Goal: Task Accomplishment & Management: Use online tool/utility

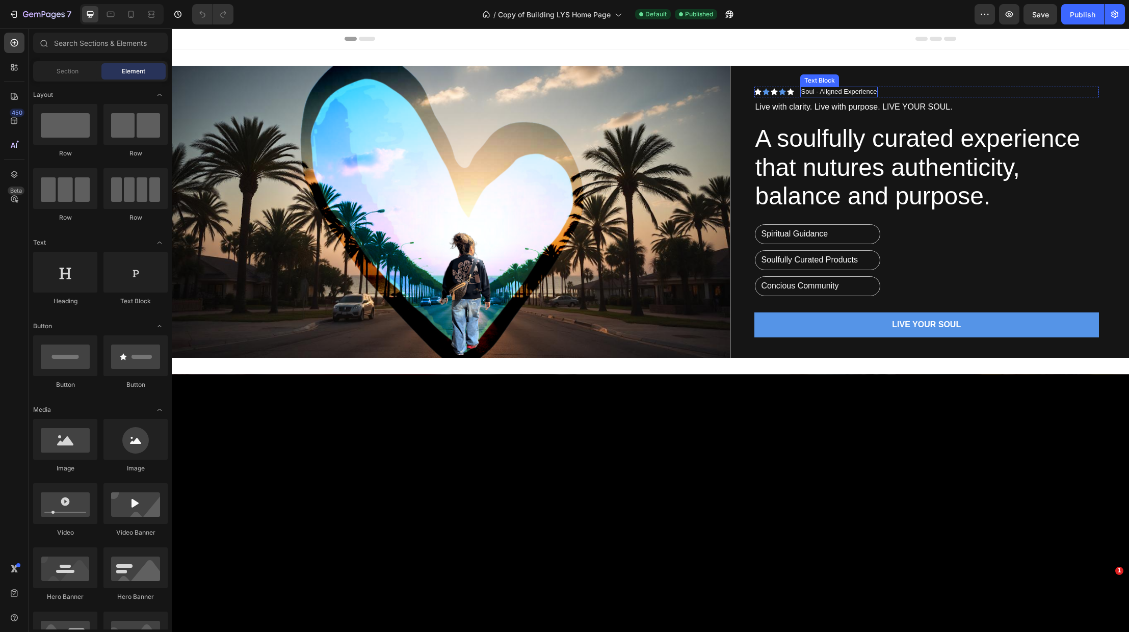
click at [854, 91] on p "Soul - Aligned Experience" at bounding box center [839, 92] width 76 height 9
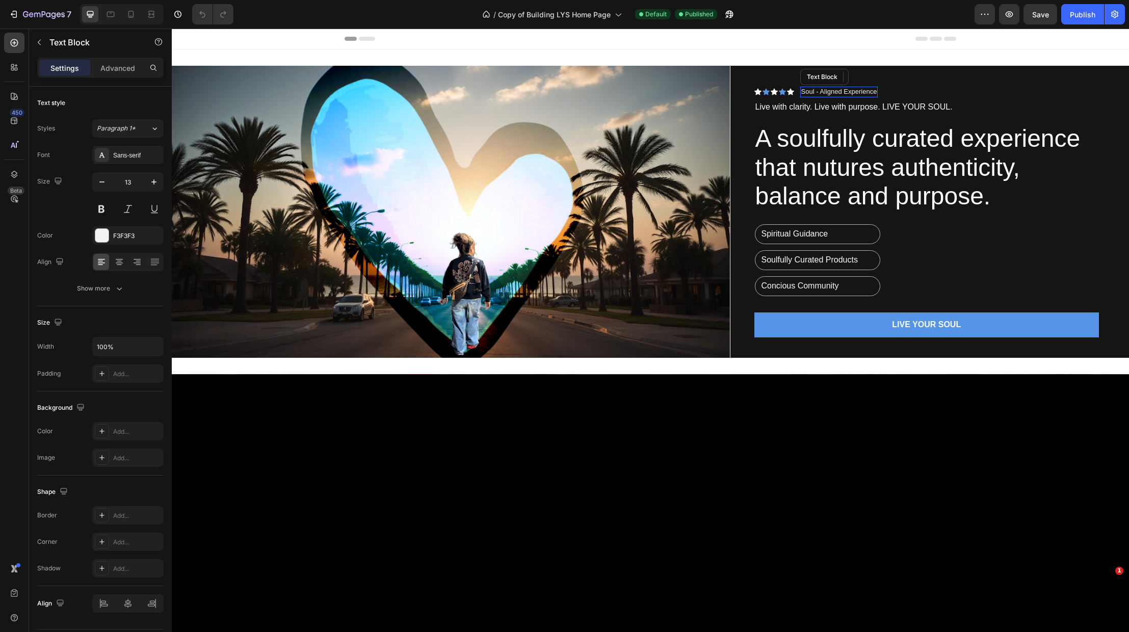
click at [856, 96] on p "Soul - Aligned Experience" at bounding box center [839, 92] width 76 height 9
click at [867, 93] on p "Soul - Aligned Experience" at bounding box center [839, 92] width 76 height 9
click at [865, 95] on p "Soul - Aligned Experience" at bounding box center [839, 92] width 76 height 9
click at [888, 95] on div "Icon Icon Icon Icon Icon Icon List Soul - Aligned Experience Text Block 0 Row" at bounding box center [926, 92] width 345 height 11
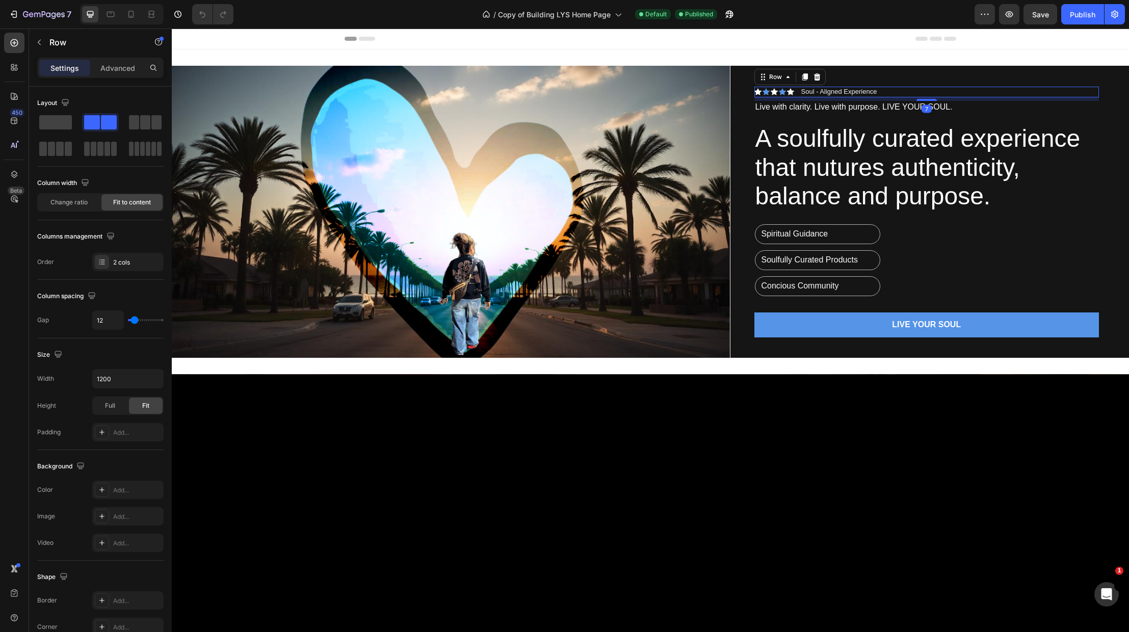
click at [816, 78] on icon at bounding box center [817, 77] width 8 height 8
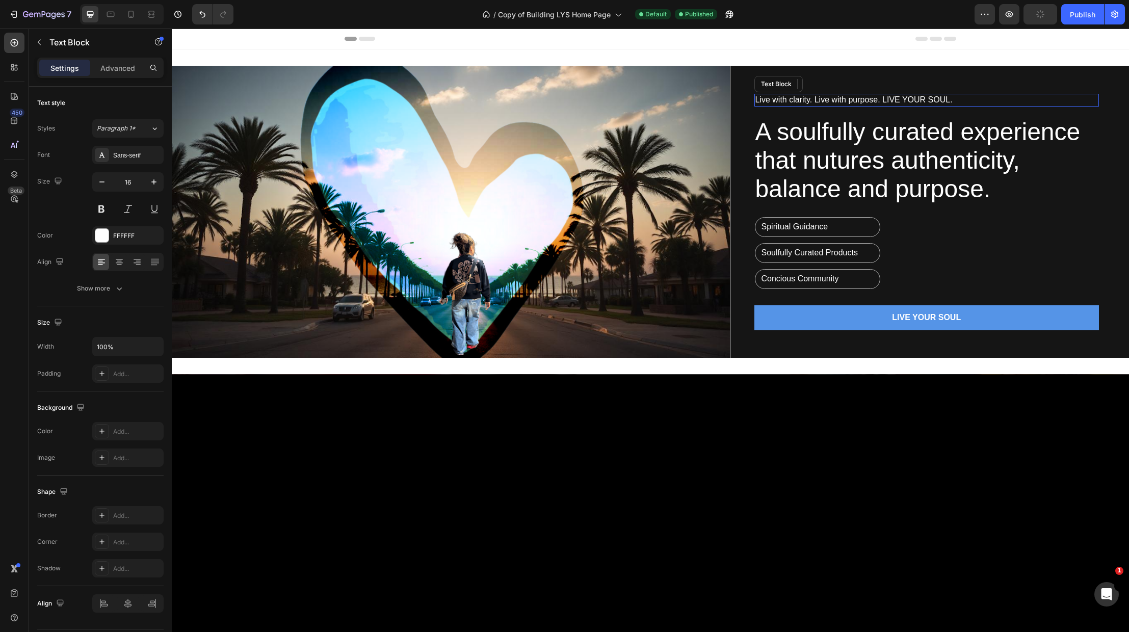
click at [922, 99] on p "Live with clarity. Live with purpose. LIVE YOUR SOUL." at bounding box center [926, 100] width 343 height 11
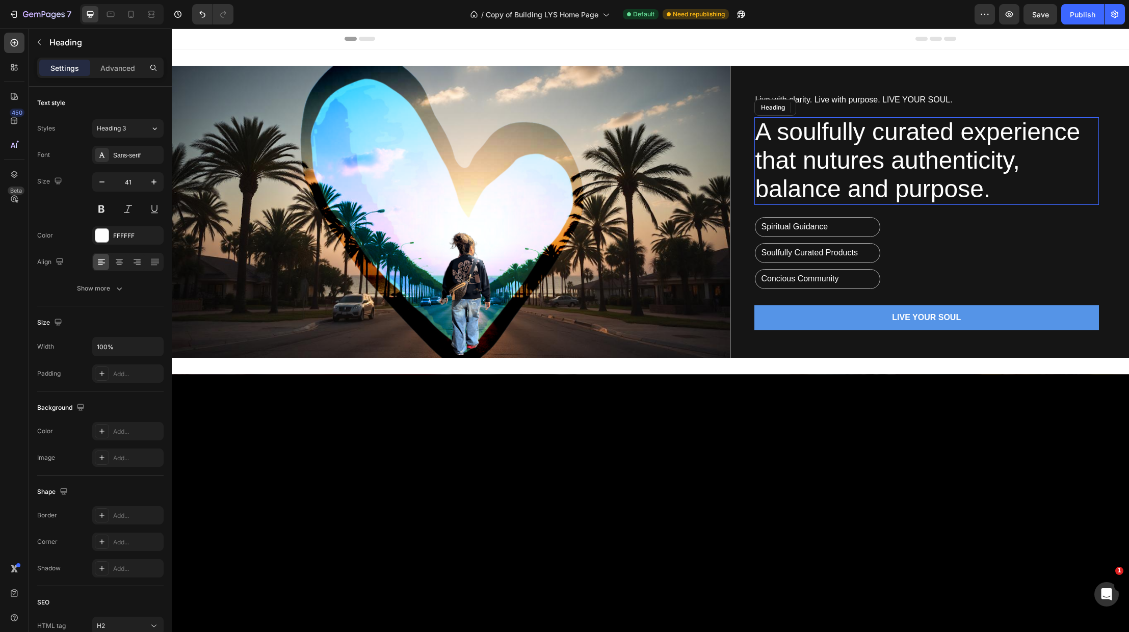
click at [933, 187] on span "A soulfully curated experience that nutures authenticity, balance and purpose." at bounding box center [917, 160] width 325 height 85
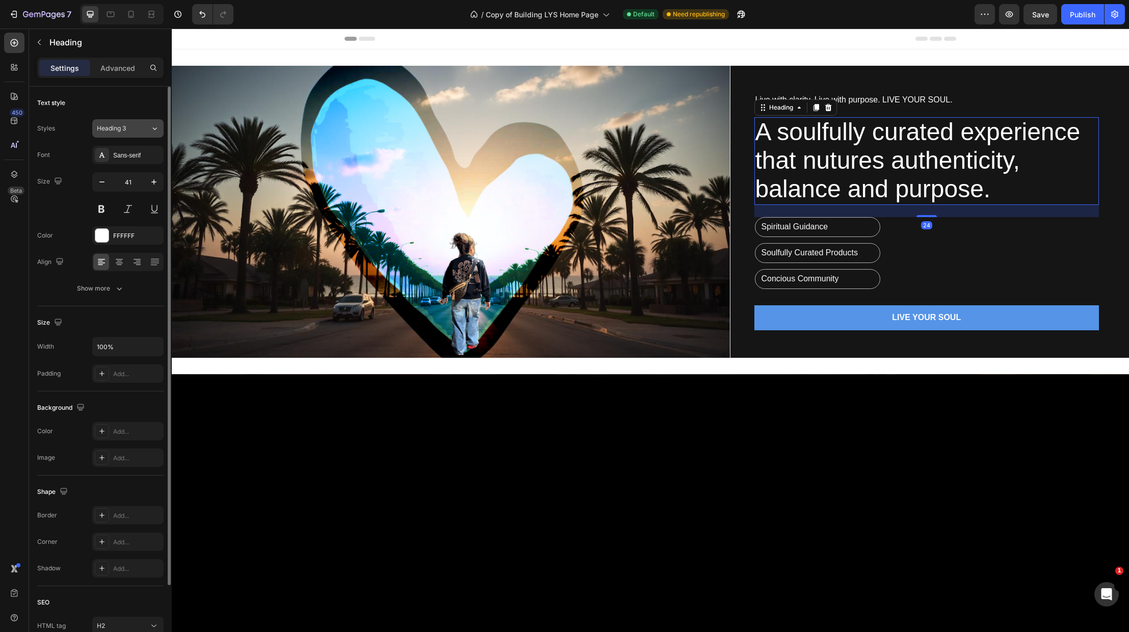
click at [153, 126] on icon at bounding box center [154, 128] width 9 height 10
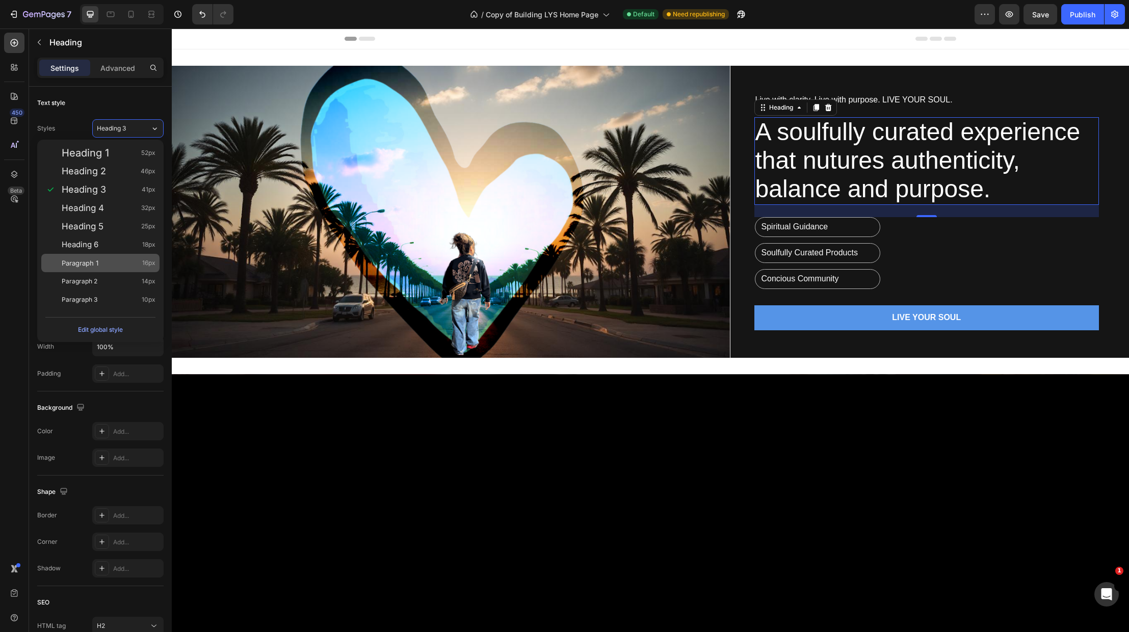
click at [103, 256] on div "Paragraph 1 16px" at bounding box center [100, 263] width 118 height 18
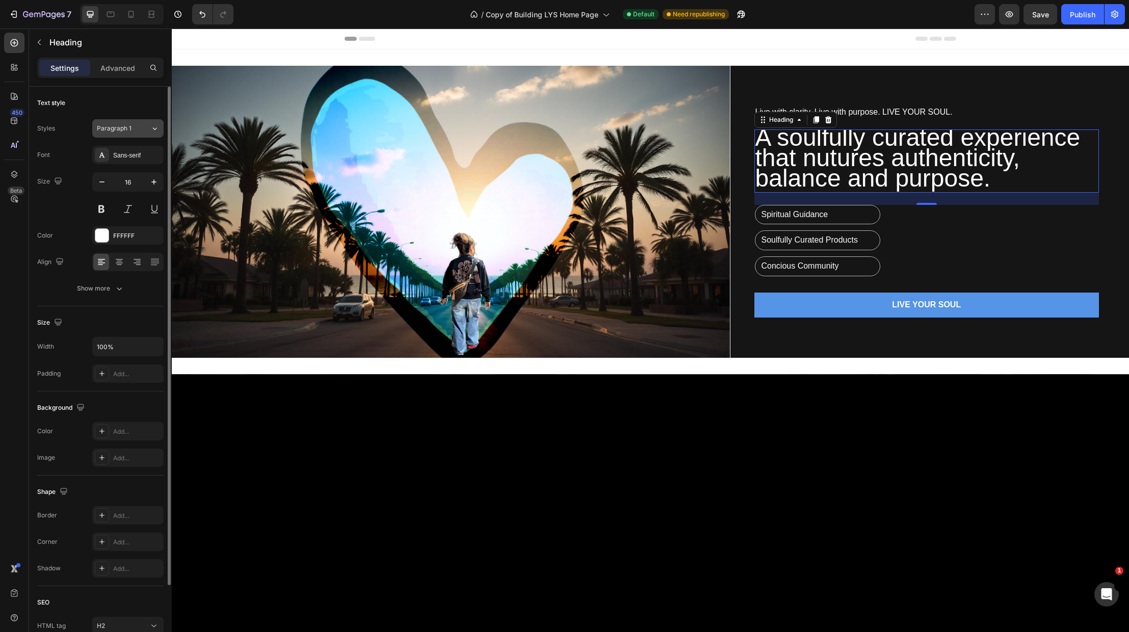
click at [153, 131] on icon at bounding box center [154, 128] width 9 height 10
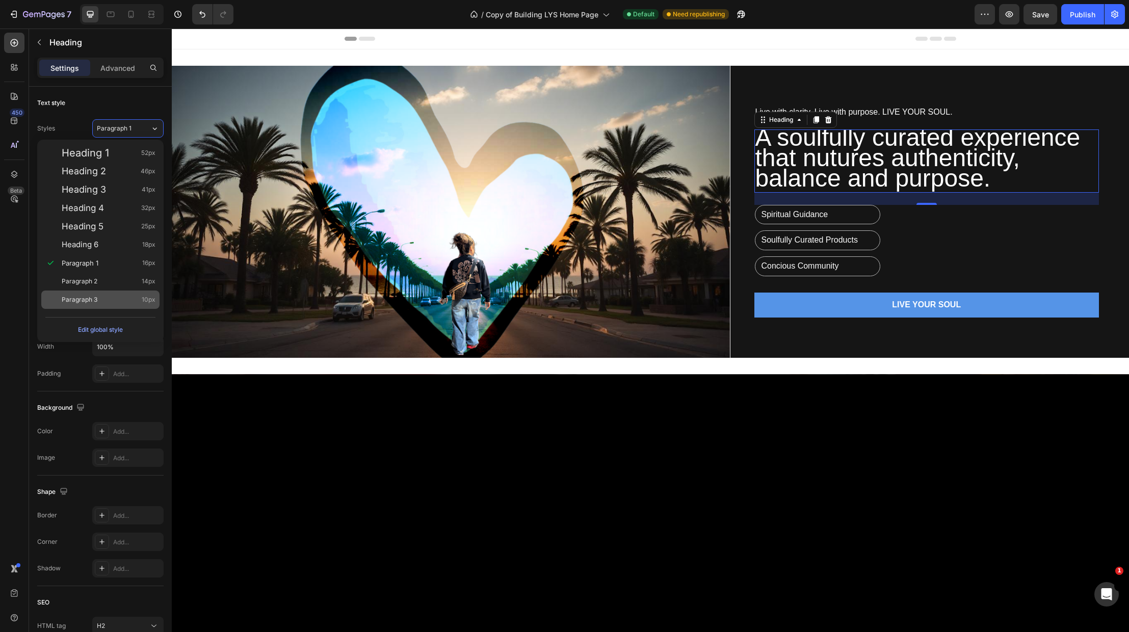
click at [90, 302] on span "Paragraph 3" at bounding box center [80, 300] width 36 height 10
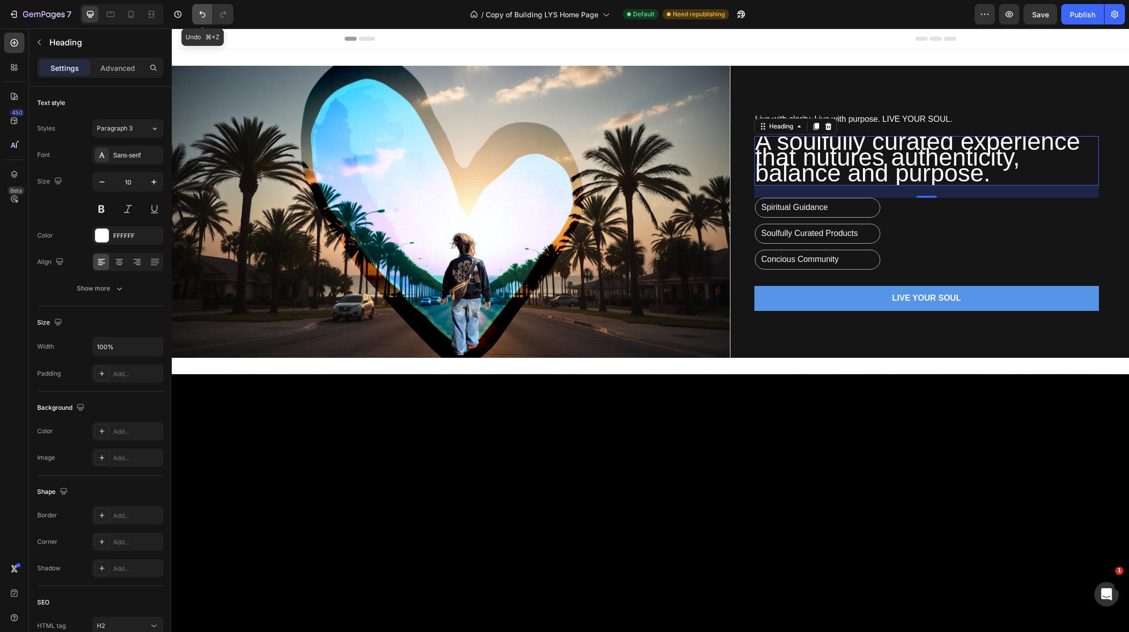
click at [202, 9] on icon "Undo/Redo" at bounding box center [202, 14] width 10 height 10
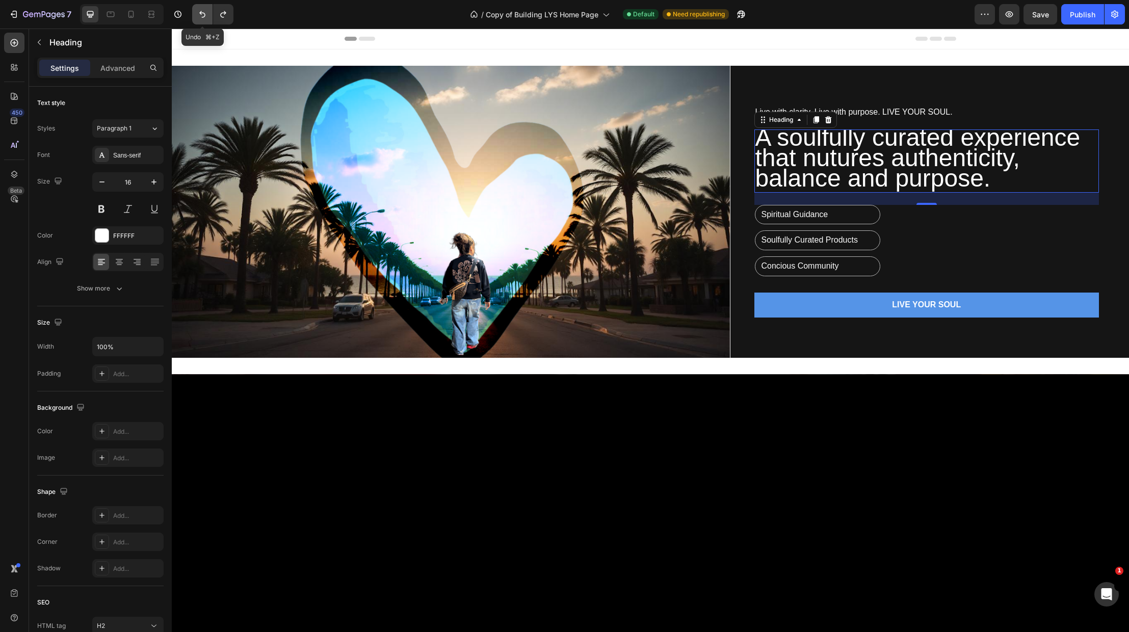
click at [202, 9] on icon "Undo/Redo" at bounding box center [202, 14] width 10 height 10
type input "41"
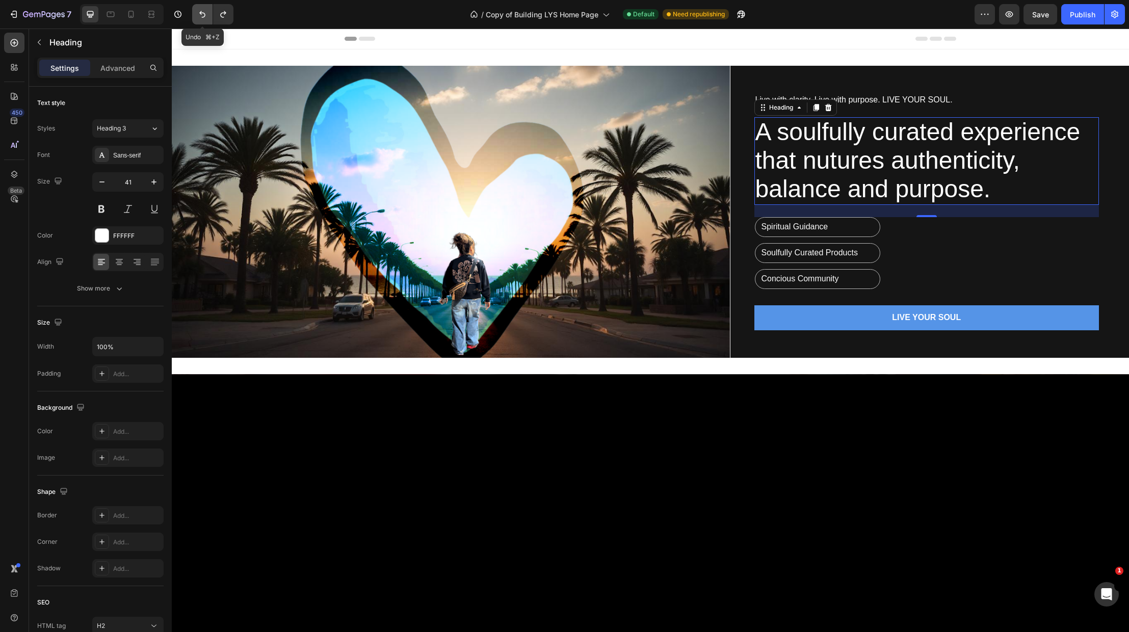
click at [202, 9] on icon "Undo/Redo" at bounding box center [202, 14] width 10 height 10
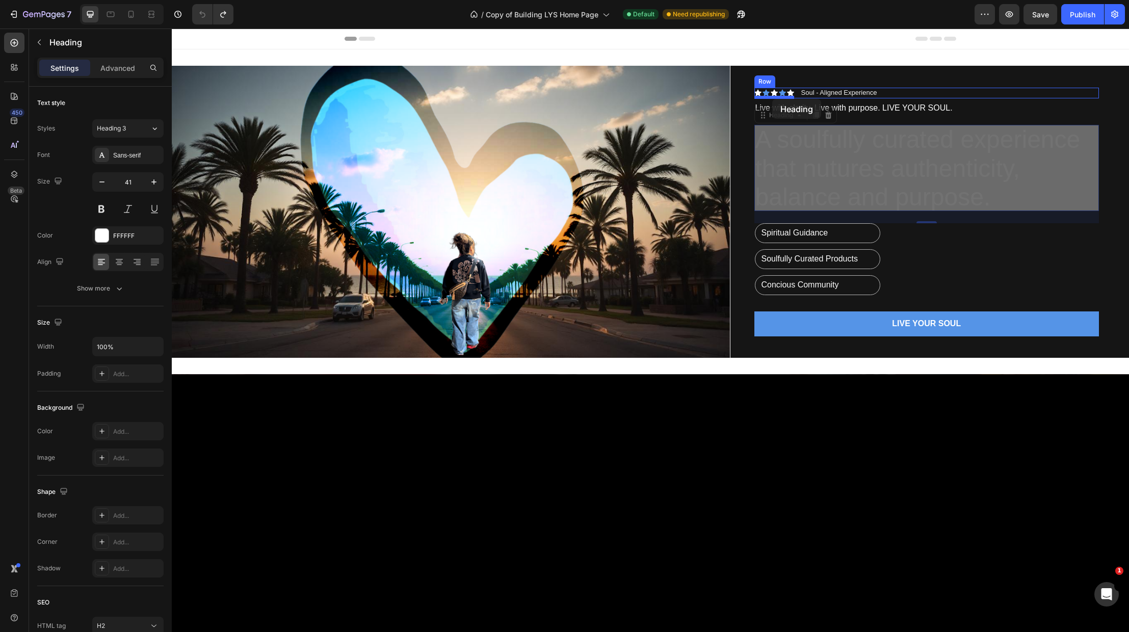
drag, startPoint x: 764, startPoint y: 119, endPoint x: 772, endPoint y: 99, distance: 21.8
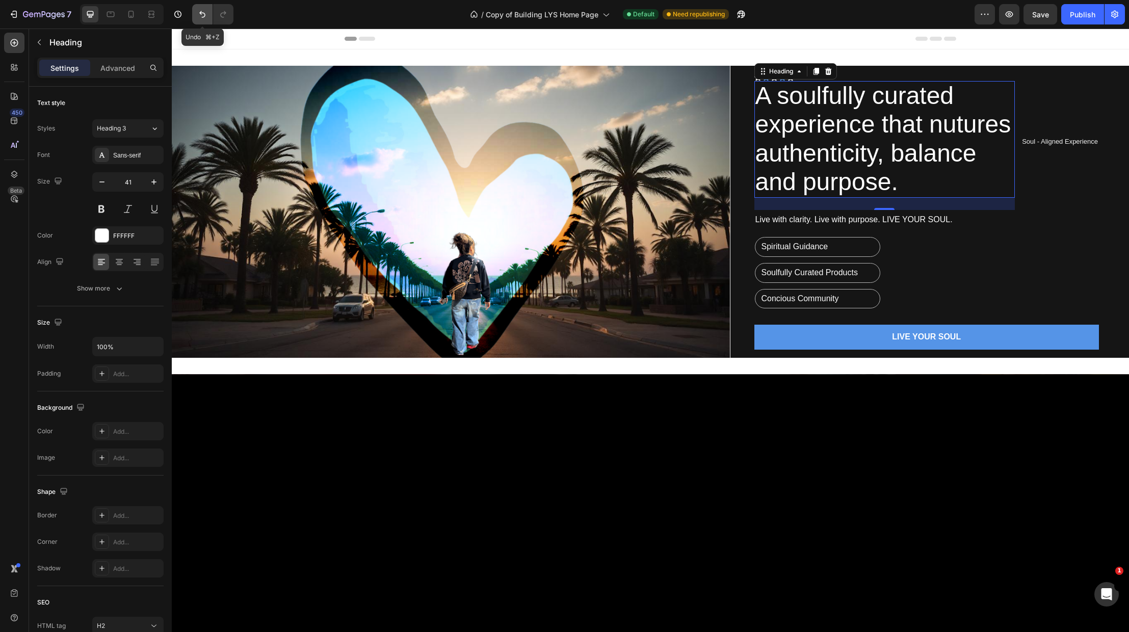
click at [201, 9] on icon "Undo/Redo" at bounding box center [202, 14] width 10 height 10
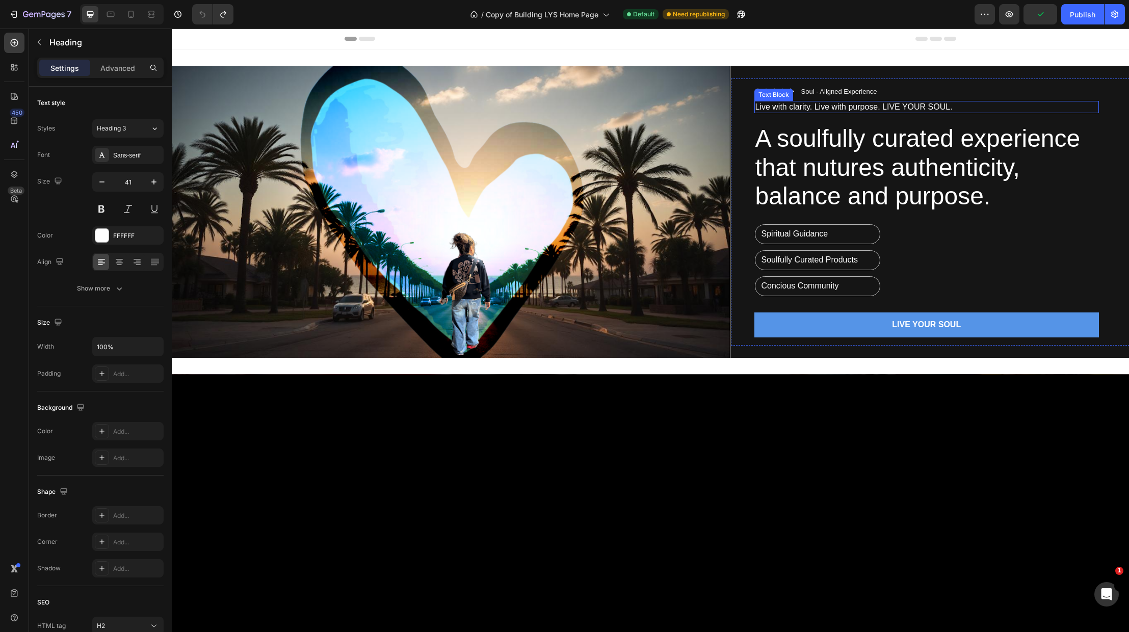
click at [808, 104] on p "Live with clarity. Live with purpose. LIVE YOUR SOUL." at bounding box center [926, 107] width 343 height 11
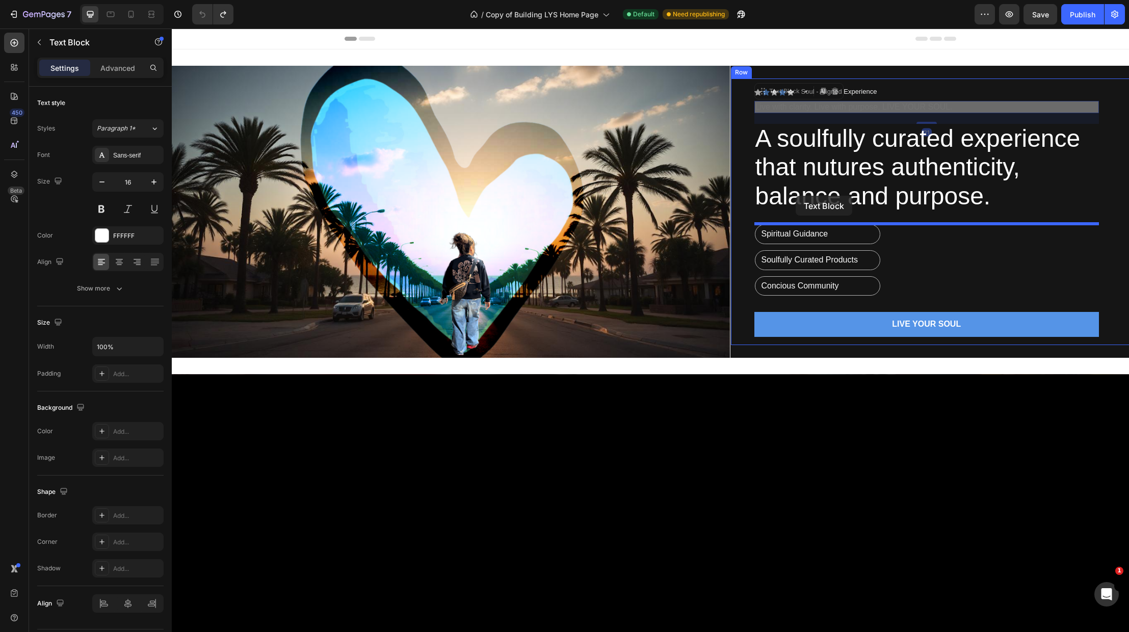
drag, startPoint x: 764, startPoint y: 94, endPoint x: 795, endPoint y: 196, distance: 107.0
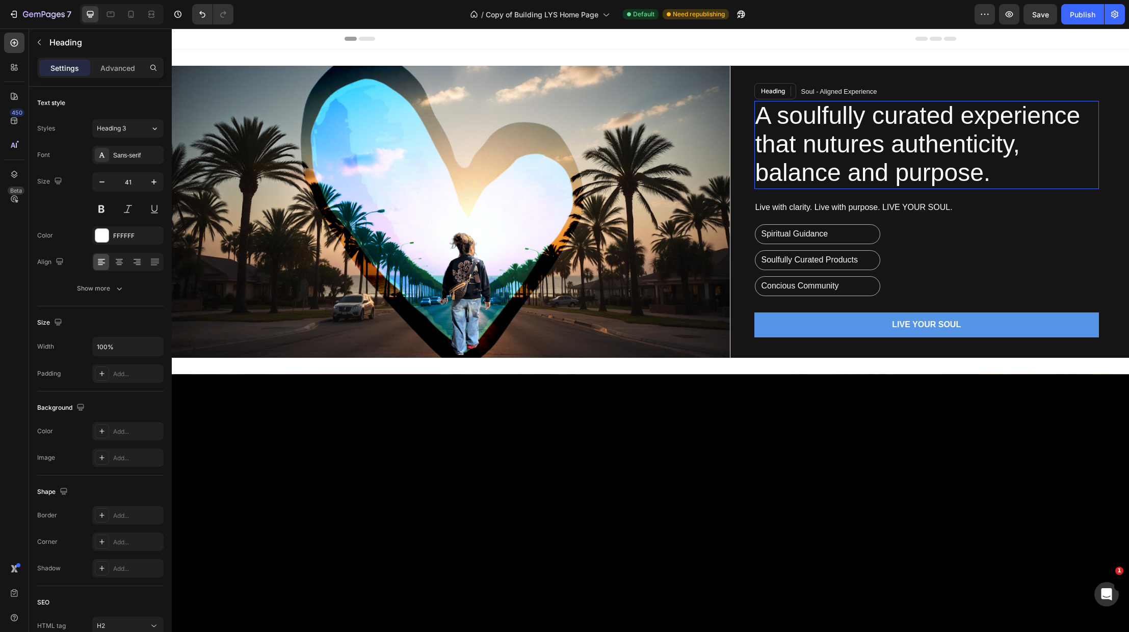
click at [1053, 180] on h2 "A soulfully curated experience that nutures authenticity, balance and purpose." at bounding box center [926, 145] width 345 height 88
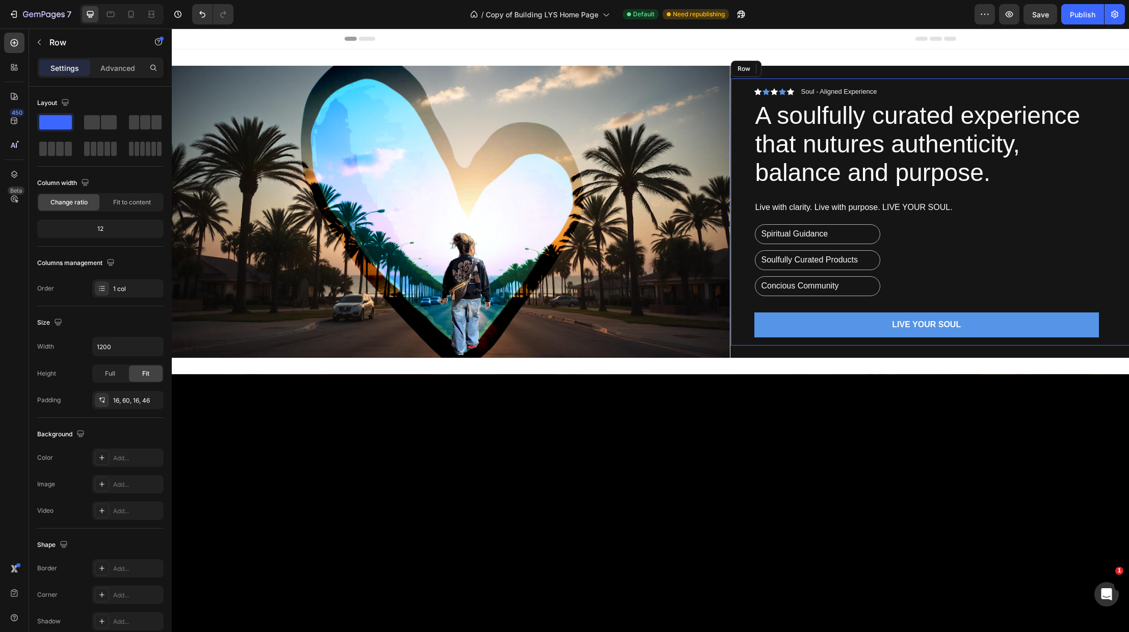
click at [1056, 253] on div "Icon Icon Icon Icon Icon Icon List Soul - Aligned Experience Text Block Row A s…" at bounding box center [926, 212] width 345 height 251
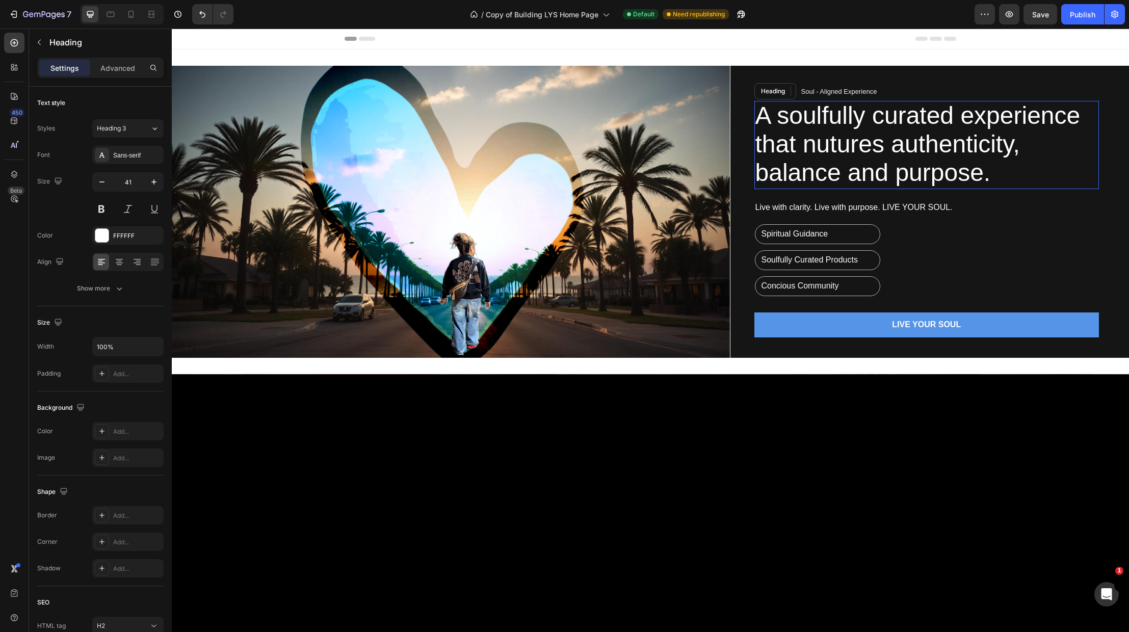
drag, startPoint x: 947, startPoint y: 177, endPoint x: 965, endPoint y: 174, distance: 18.7
click at [947, 177] on span "A soulfully curated experience that nutures authenticity, balance and purpose." at bounding box center [917, 144] width 325 height 85
drag, startPoint x: 937, startPoint y: 206, endPoint x: 947, endPoint y: 202, distance: 10.8
click at [937, 206] on p "Live with clarity. Live with purpose. LIVE YOUR SOUL." at bounding box center [926, 207] width 343 height 11
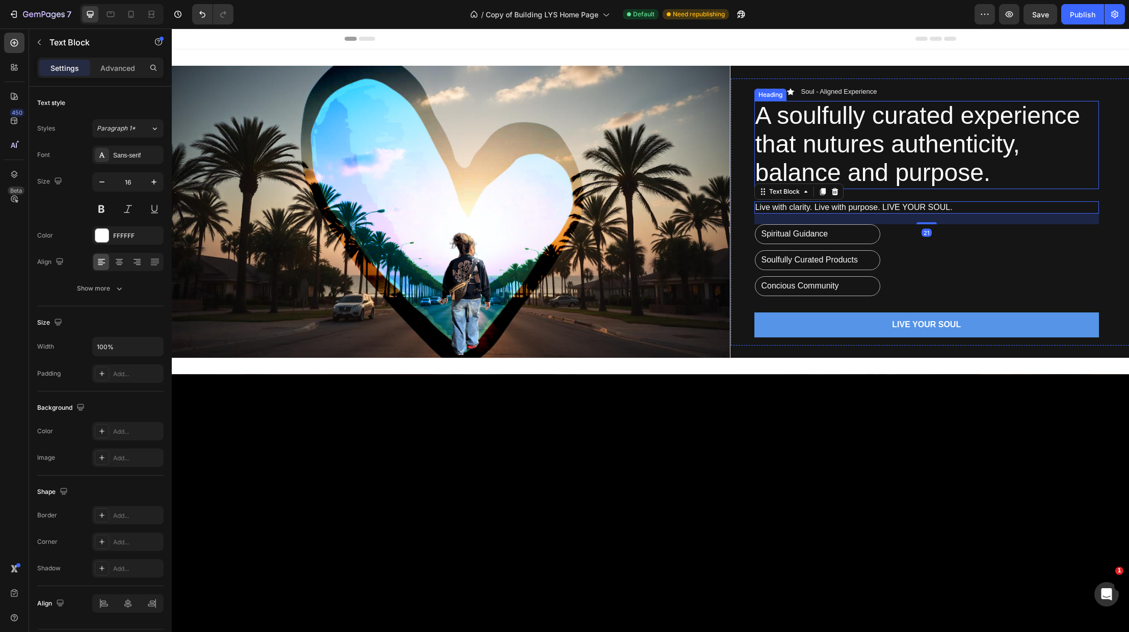
click at [985, 175] on span "A soulfully curated experience that nutures authenticity, balance and purpose." at bounding box center [917, 144] width 325 height 85
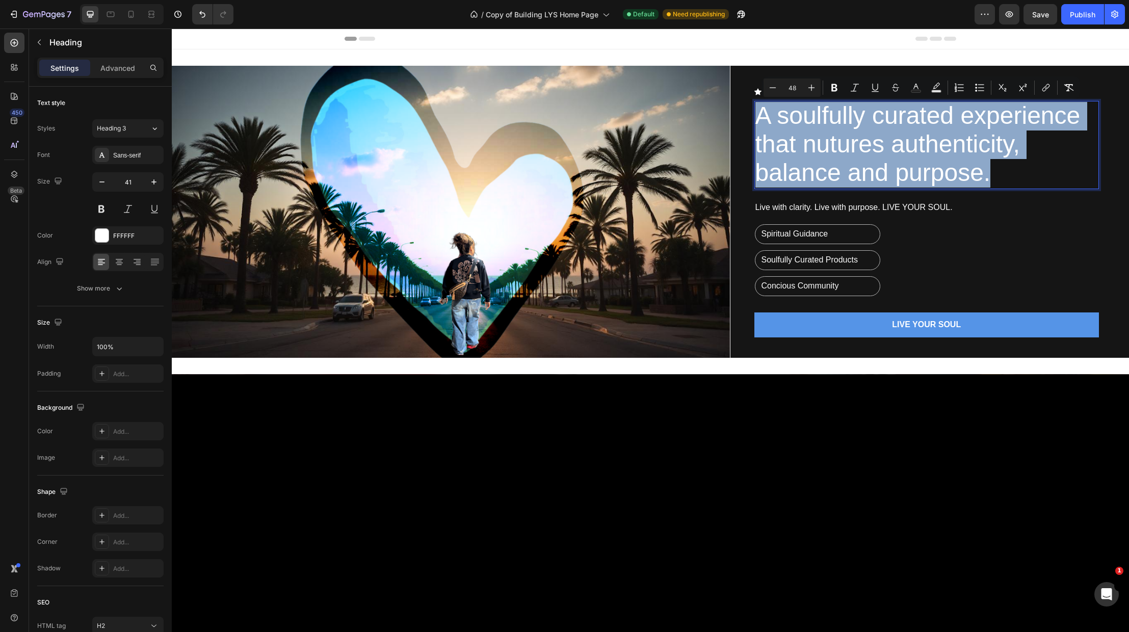
drag, startPoint x: 992, startPoint y: 176, endPoint x: 758, endPoint y: 124, distance: 239.5
click at [758, 124] on p "A soulfully curated experience that nutures authenticity, balance and purpose." at bounding box center [926, 145] width 343 height 86
copy span "A soulfully curated experience that nutures authenticity, balance and purpose."
click at [930, 206] on p "Live with clarity. Live with purpose. LIVE YOUR SOUL." at bounding box center [926, 207] width 343 height 11
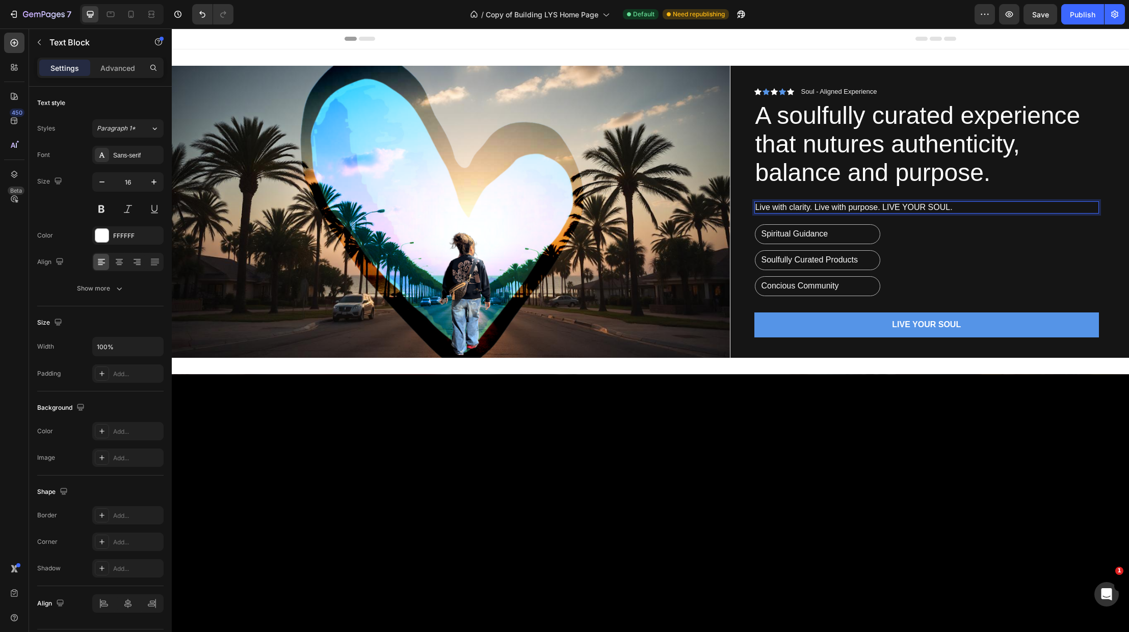
click at [967, 205] on p "Live with clarity. Live with purpose. LIVE YOUR SOUL." at bounding box center [926, 207] width 343 height 11
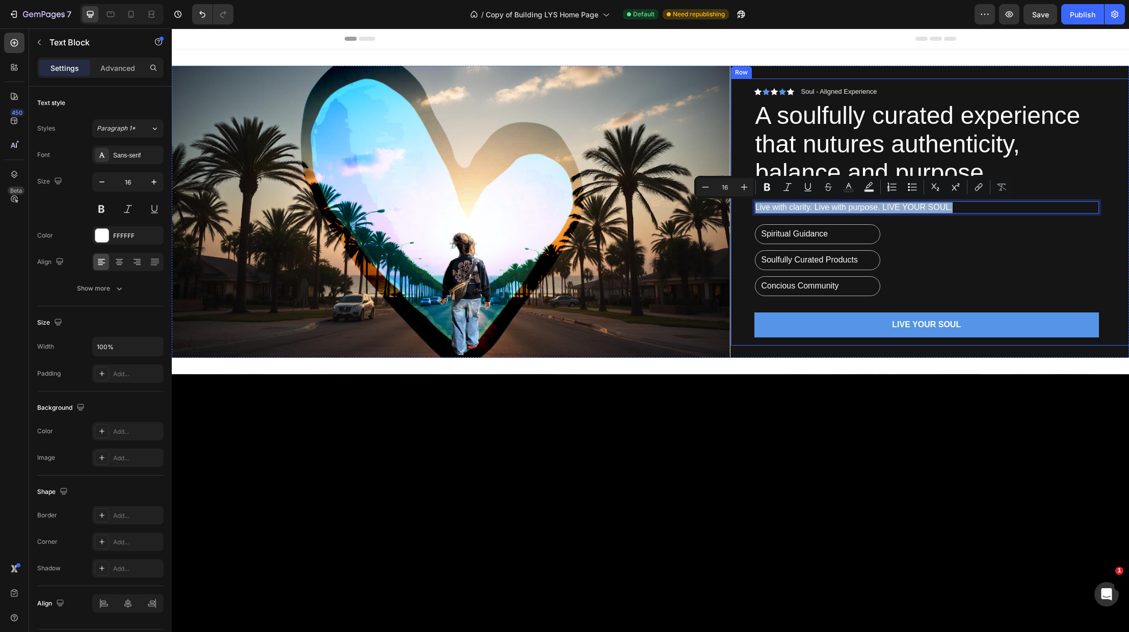
drag, startPoint x: 965, startPoint y: 206, endPoint x: 732, endPoint y: 199, distance: 233.5
click at [732, 199] on div "Icon Icon Icon Icon Icon Icon List Soul - Aligned Experience Text Block Row ⁠⁠⁠…" at bounding box center [930, 211] width 399 height 267
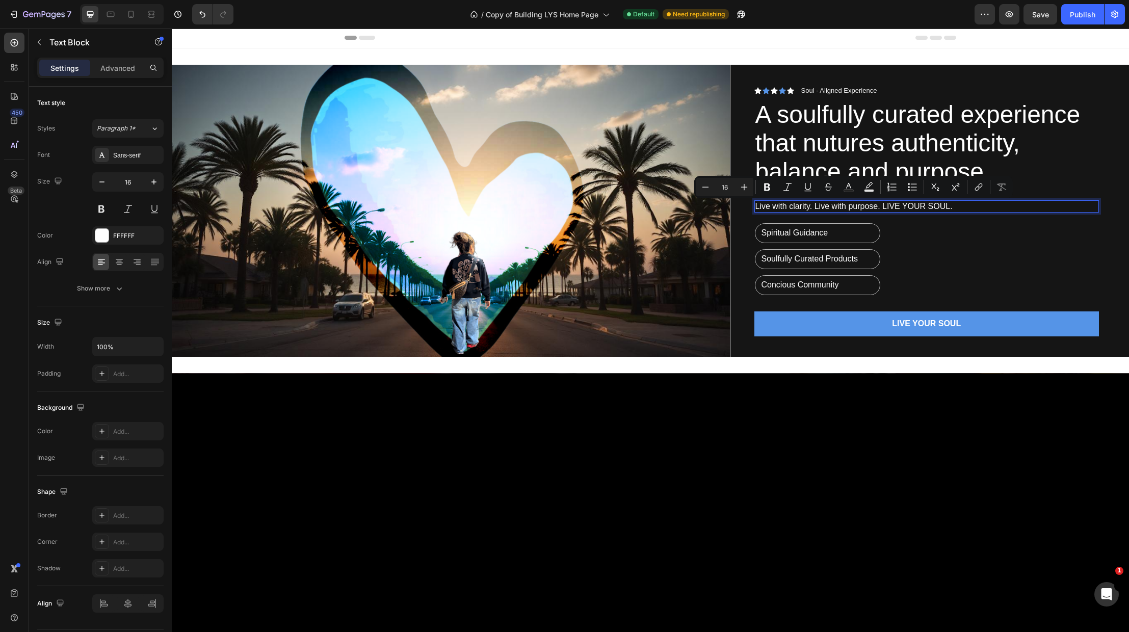
click at [758, 208] on p "Live with clarity. Live with purpose. LIVE YOUR SOUL." at bounding box center [926, 206] width 343 height 11
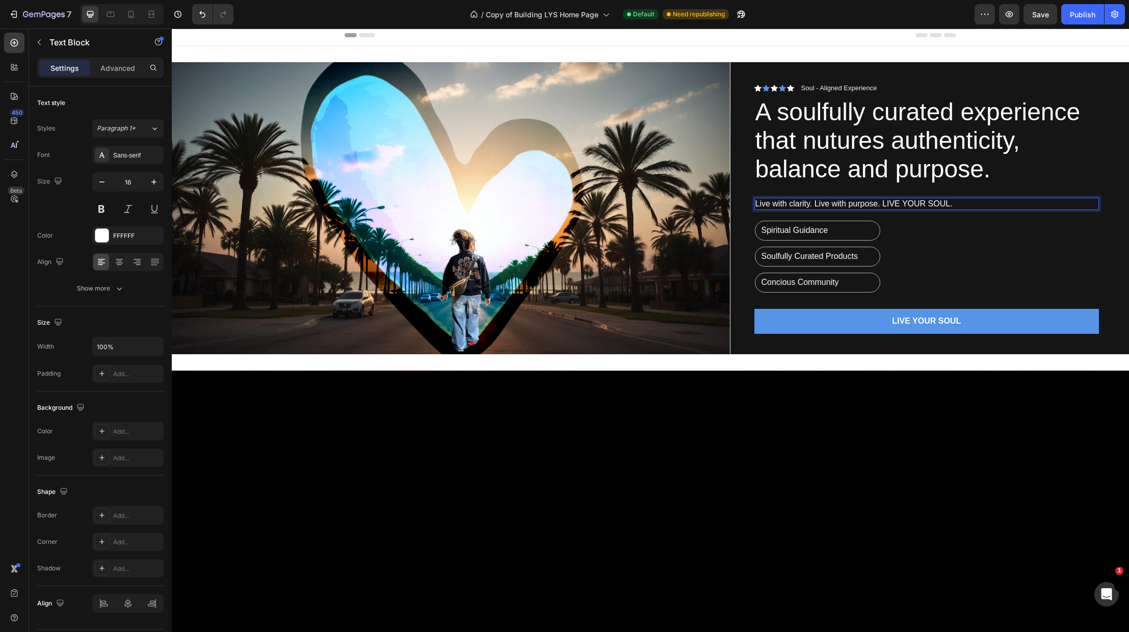
click at [756, 207] on p "Live with clarity. Live with purpose. LIVE YOUR SOUL." at bounding box center [926, 204] width 343 height 11
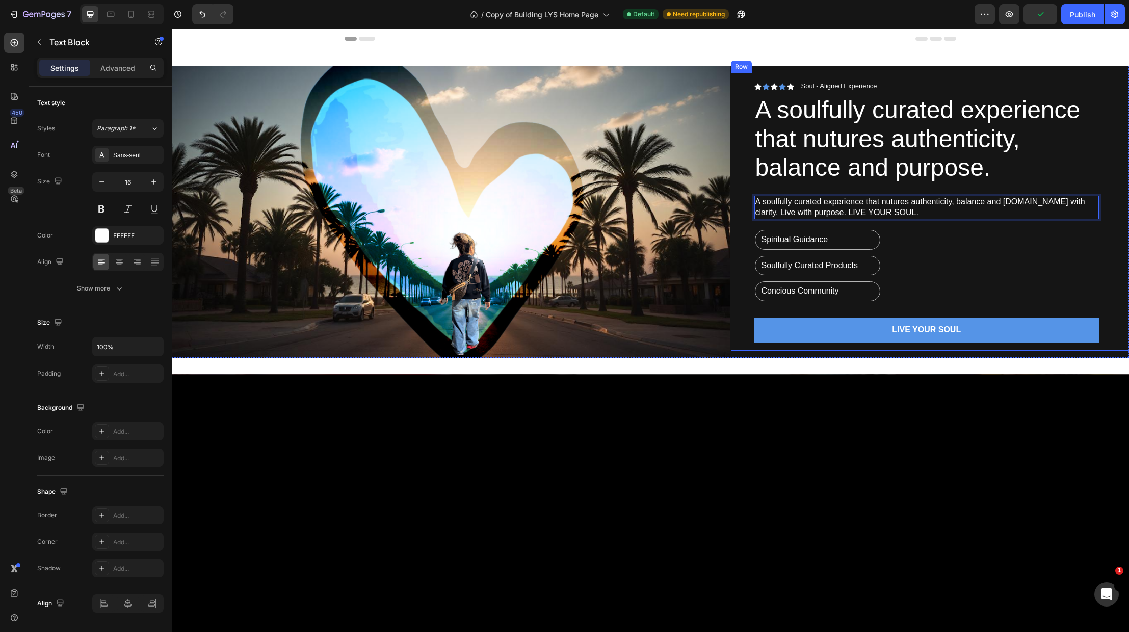
scroll to position [4, 0]
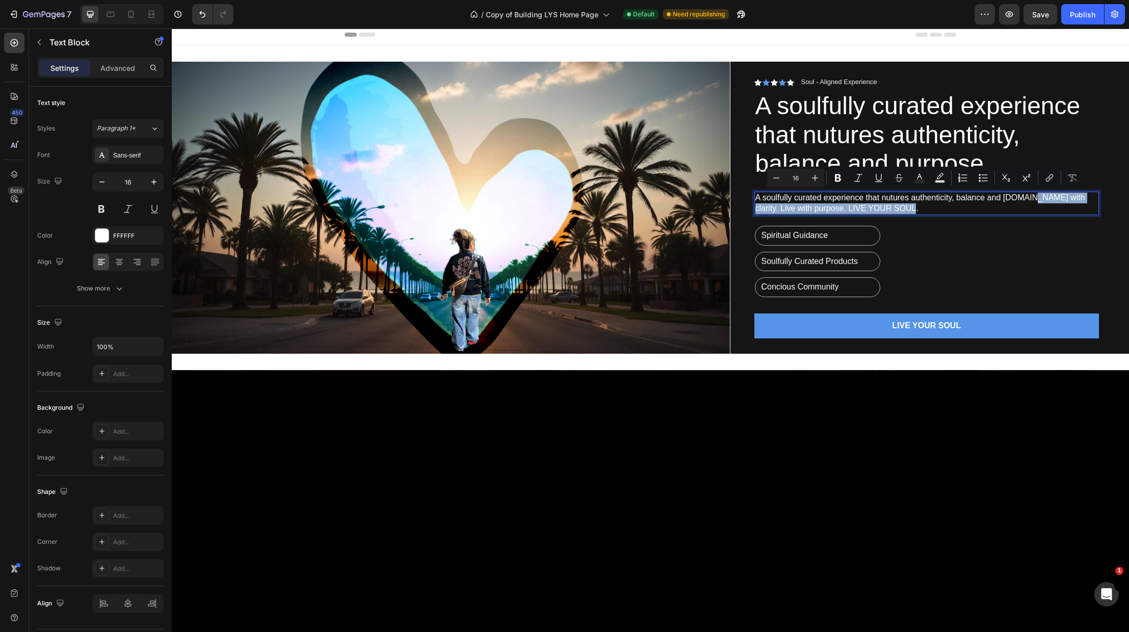
drag, startPoint x: 895, startPoint y: 208, endPoint x: 1031, endPoint y: 202, distance: 136.7
click at [1031, 202] on p "A soulfully curated experience that nutures authenticity, balance and purpose.L…" at bounding box center [926, 203] width 343 height 21
click at [894, 200] on p "A soulfully curated experience that nutures authenticity, balance and purpose.L…" at bounding box center [926, 203] width 343 height 21
click at [891, 200] on p "A soulfully curated experience that nutures authenticity, balance and purpose.L…" at bounding box center [926, 203] width 343 height 21
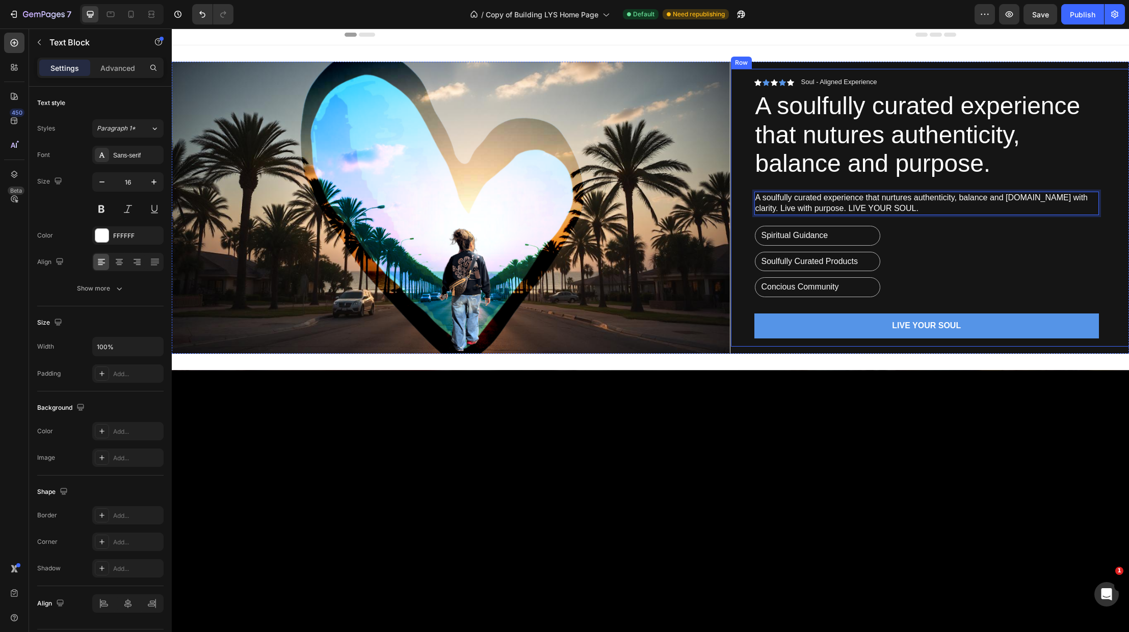
click at [970, 243] on div "Icon Icon Icon Icon Icon Icon List Soul - Aligned Experience Text Block Row ⁠⁠⁠…" at bounding box center [926, 207] width 345 height 261
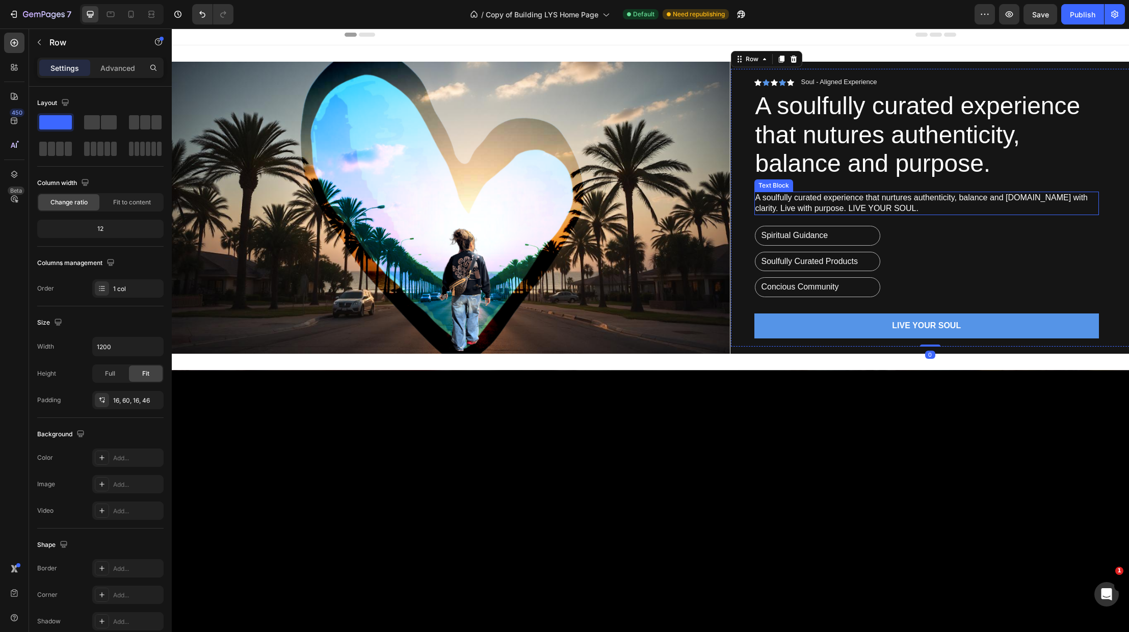
click at [1092, 201] on p "A soulfully curated experience that nurtures authenticity, balance and purpose.…" at bounding box center [926, 203] width 343 height 21
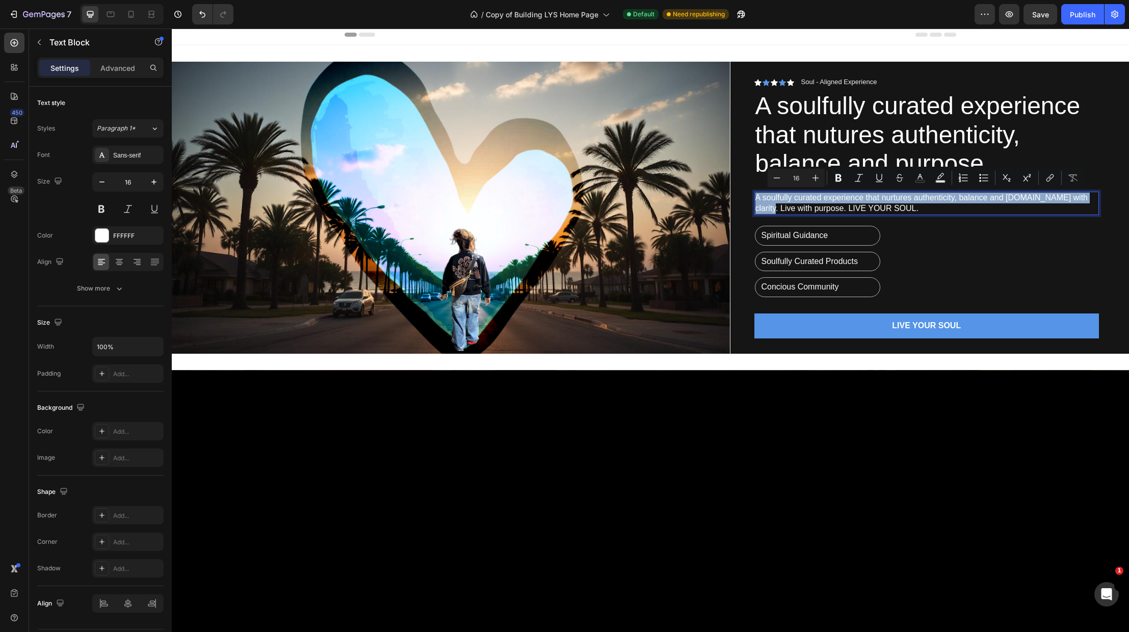
drag, startPoint x: 1094, startPoint y: 199, endPoint x: 756, endPoint y: 198, distance: 337.9
click at [756, 198] on p "A soulfully curated experience that nurtures authenticity, balance and purpose.…" at bounding box center [926, 203] width 343 height 21
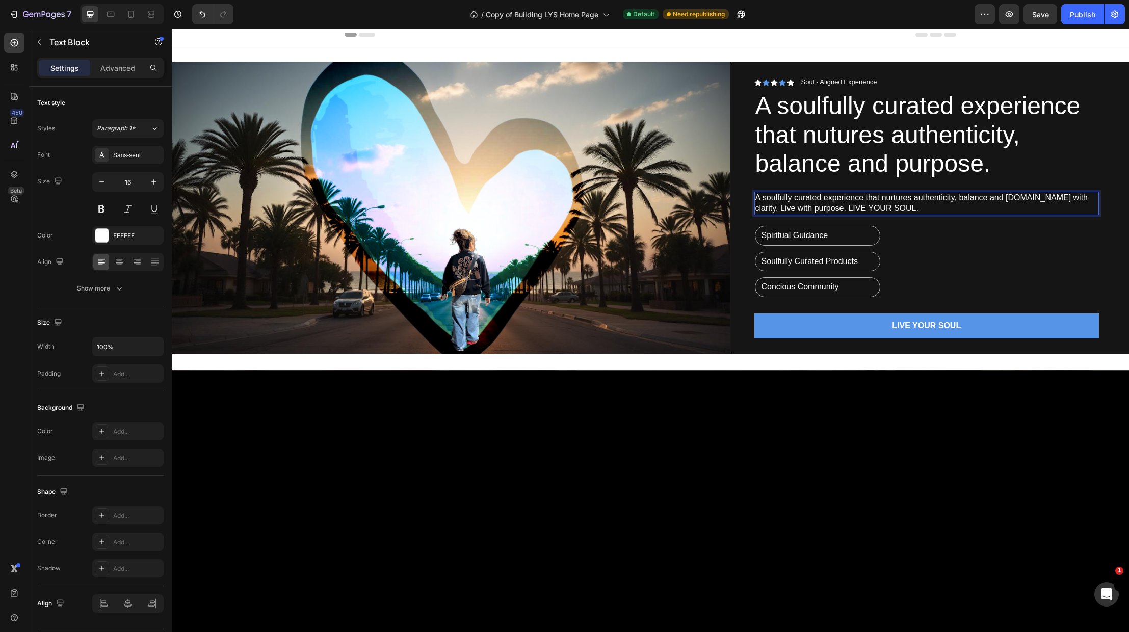
drag, startPoint x: 854, startPoint y: 210, endPoint x: 897, endPoint y: 210, distance: 42.8
click at [856, 210] on p "A soulfully curated experience that nurtures authenticity, balance and purpose.…" at bounding box center [926, 203] width 343 height 21
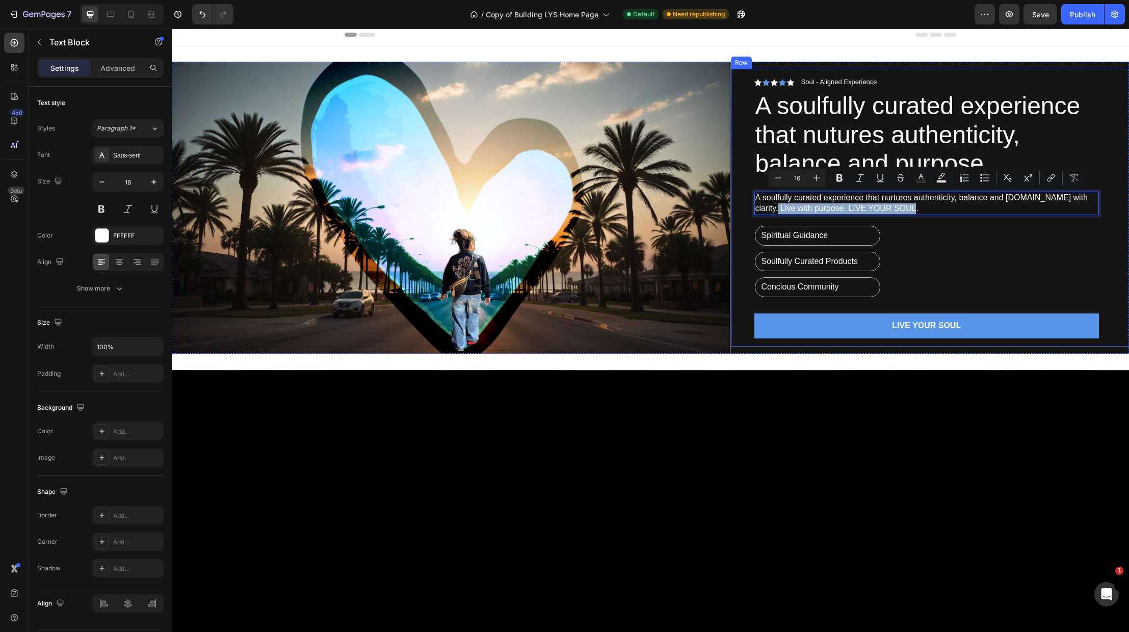
drag, startPoint x: 908, startPoint y: 207, endPoint x: 750, endPoint y: 206, distance: 157.5
click at [751, 206] on div "Icon Icon Icon Icon Icon Icon List Soul - Aligned Experience Text Block Row ⁠⁠⁠…" at bounding box center [930, 208] width 399 height 278
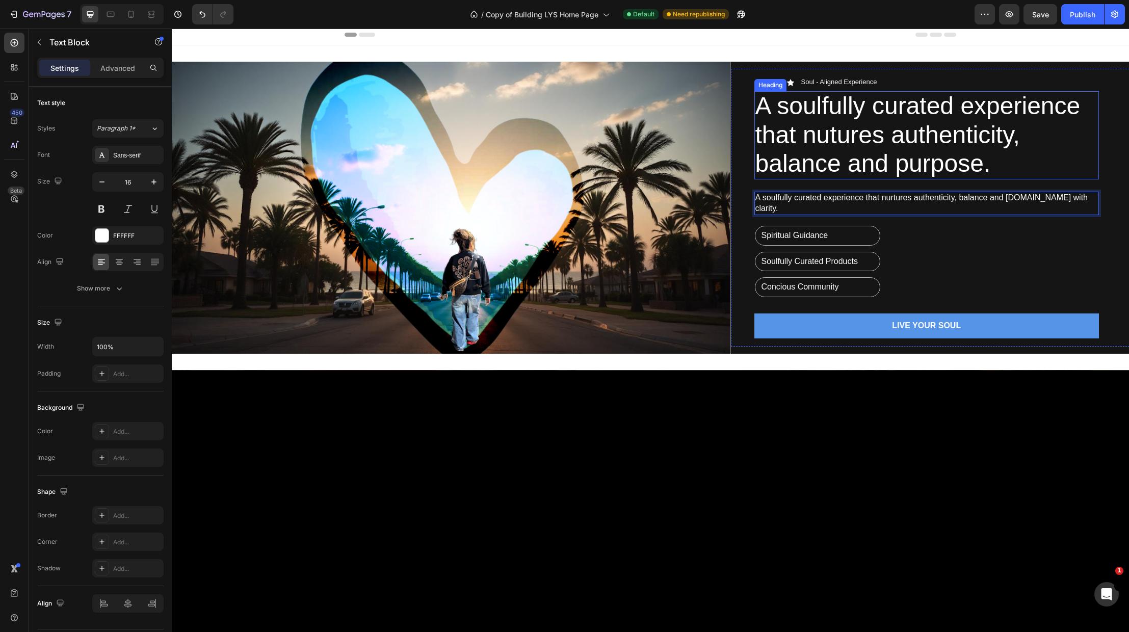
scroll to position [2, 0]
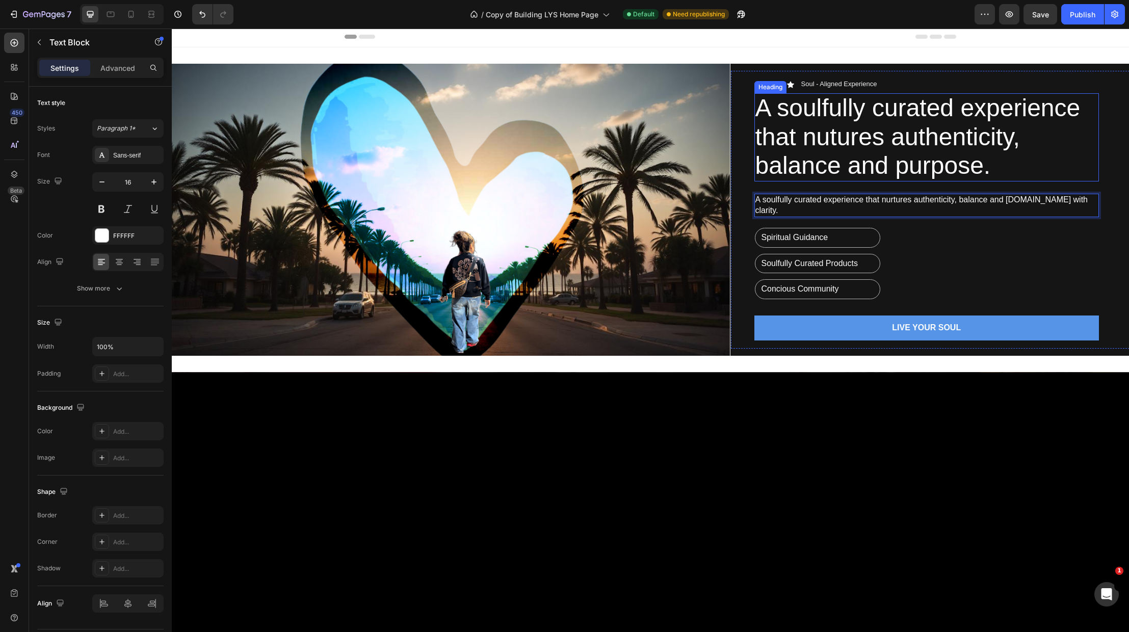
click at [1003, 176] on p "⁠⁠⁠⁠⁠⁠⁠ A soulfully curated experience that nutures authenticity, balance and p…" at bounding box center [926, 137] width 343 height 86
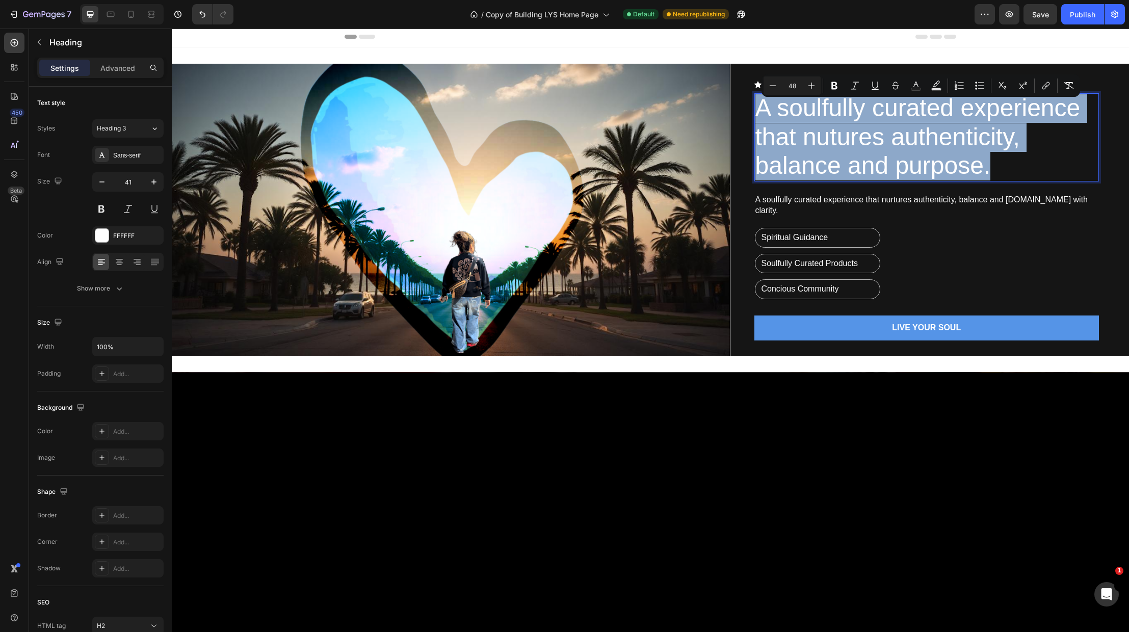
drag, startPoint x: 1003, startPoint y: 174, endPoint x: 761, endPoint y: 116, distance: 249.4
click at [761, 116] on p "A soulfully curated experience that nutures authenticity, balance and purpose." at bounding box center [926, 137] width 343 height 86
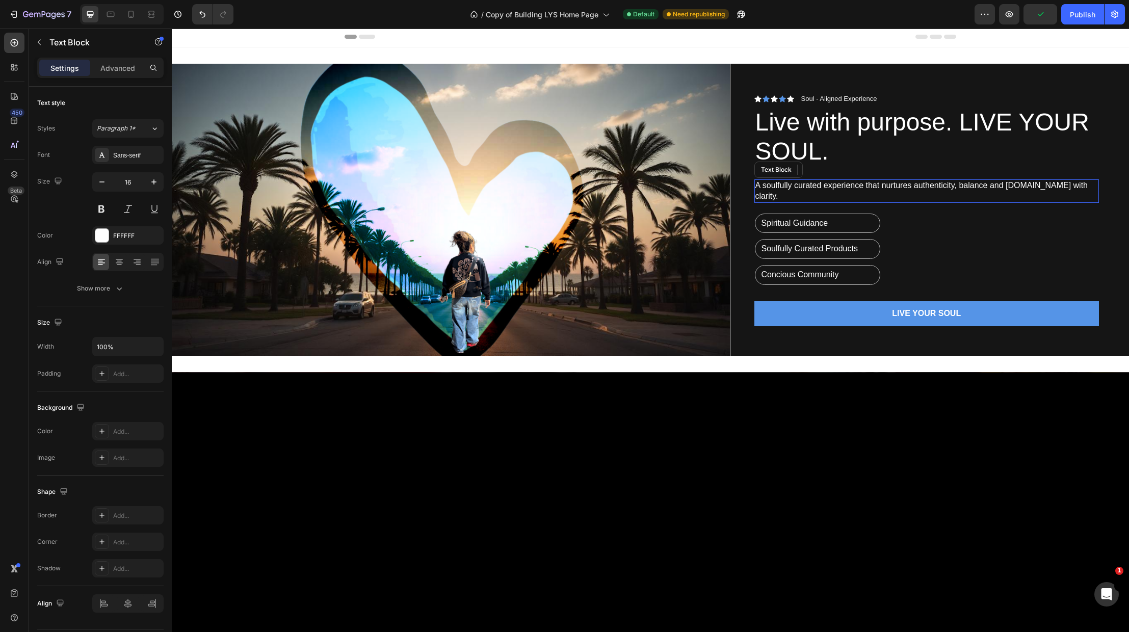
drag, startPoint x: 1090, startPoint y: 194, endPoint x: 1101, endPoint y: 192, distance: 10.9
click at [1091, 194] on p "A soulfully curated experience that nurtures authenticity, balance and purpose.…" at bounding box center [926, 190] width 343 height 21
click at [1095, 194] on p "A soulfully curated experience that nurtures authenticity, balance and purpose.…" at bounding box center [926, 190] width 343 height 21
drag, startPoint x: 1095, startPoint y: 193, endPoint x: 1037, endPoint y: 196, distance: 57.7
click at [1036, 195] on p "A soulfully curated experience that nurtures authenticity, balance and purpose.…" at bounding box center [926, 190] width 343 height 21
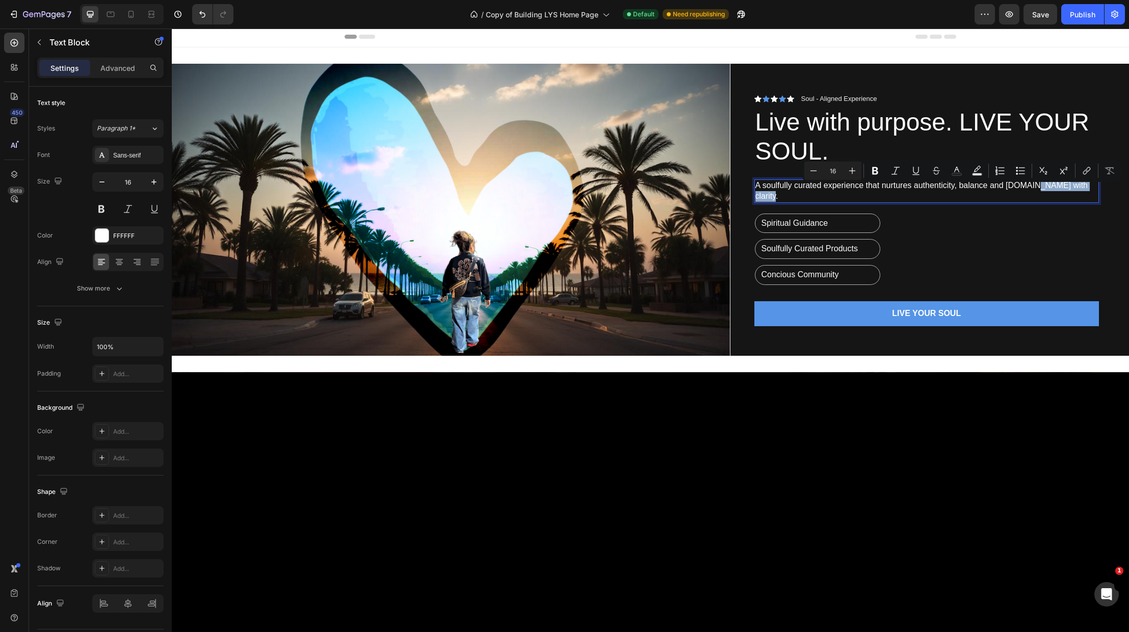
click at [1059, 192] on p "A soulfully curated experience that nurtures authenticity, balance and purpose.…" at bounding box center [926, 190] width 343 height 21
drag, startPoint x: 1095, startPoint y: 191, endPoint x: 1039, endPoint y: 195, distance: 56.2
click at [1039, 195] on p "A soulfully curated experience that nurtures authenticity, balance and purpose.…" at bounding box center [926, 190] width 343 height 21
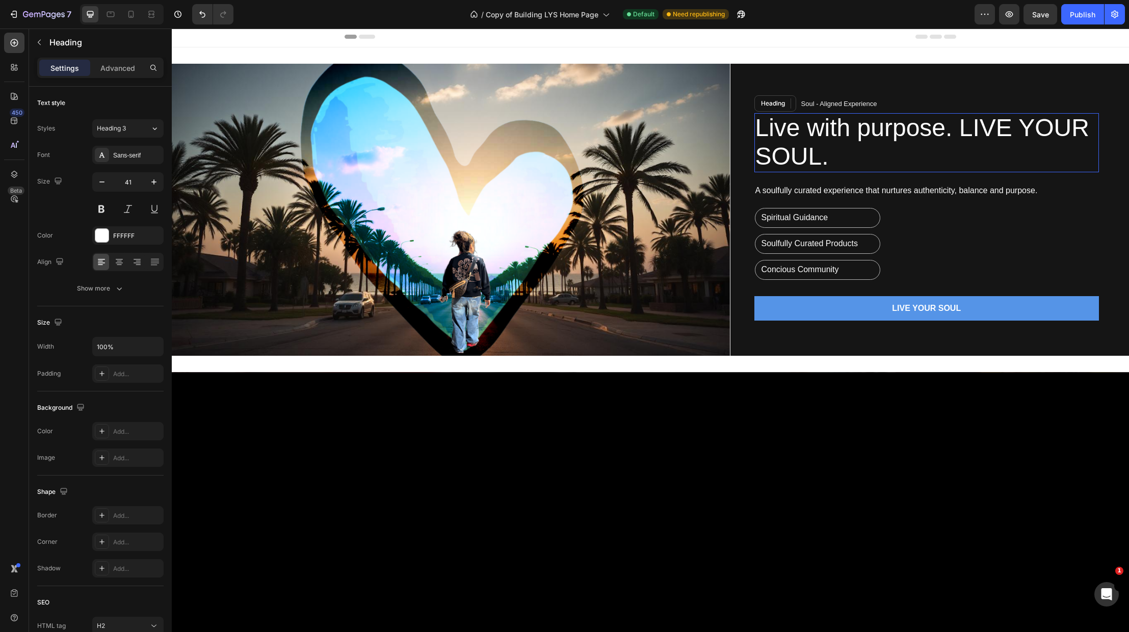
click at [757, 135] on span "Live with purpose. LIVE YOUR SOUL." at bounding box center [922, 142] width 334 height 56
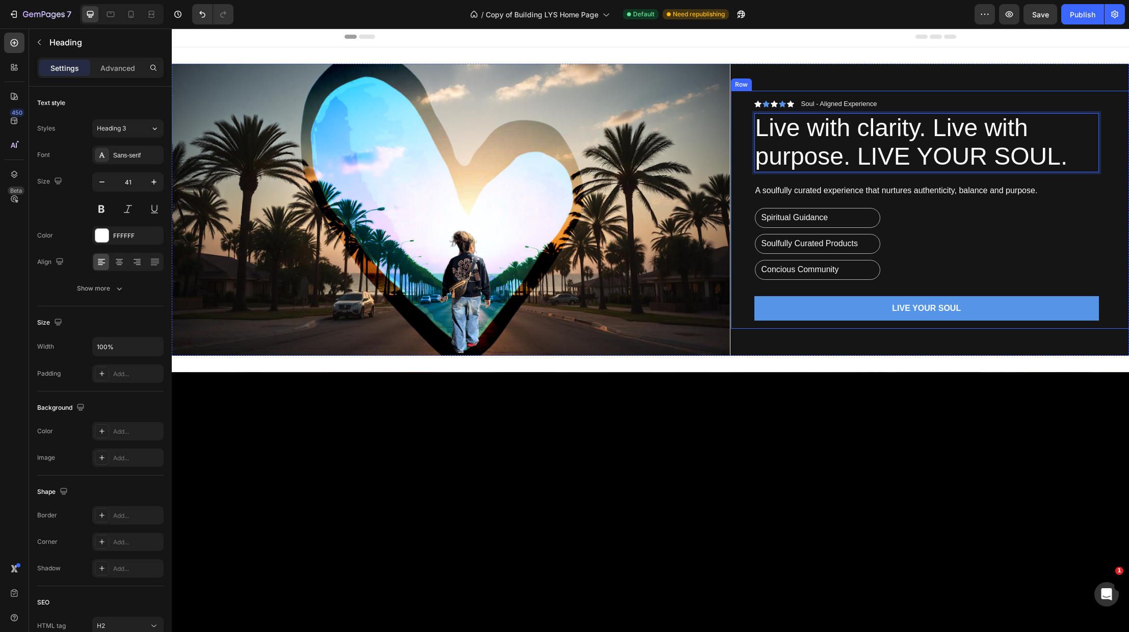
drag, startPoint x: 986, startPoint y: 200, endPoint x: 1008, endPoint y: 216, distance: 27.4
click at [986, 200] on div "Icon Icon Icon Icon Icon Icon List Soul - Aligned Experience Text Block Row Liv…" at bounding box center [926, 210] width 345 height 222
click at [1075, 161] on p "⁠⁠⁠⁠⁠⁠⁠ Live with clarity. Live with purpose. LIVE YOUR SOUL." at bounding box center [926, 143] width 343 height 58
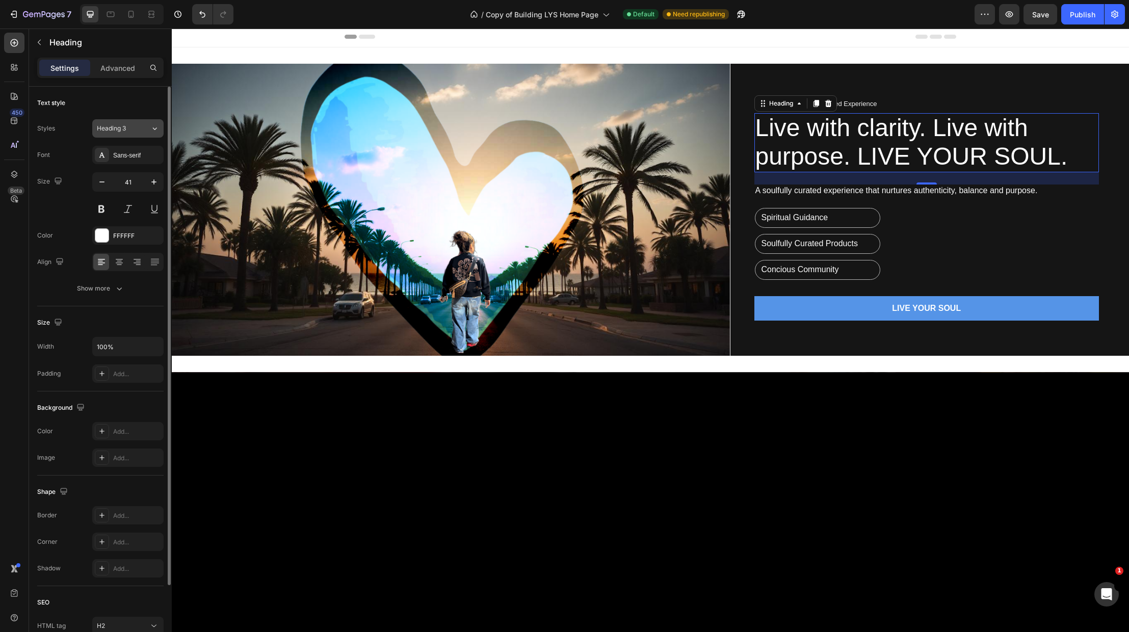
click at [156, 126] on icon at bounding box center [154, 128] width 9 height 10
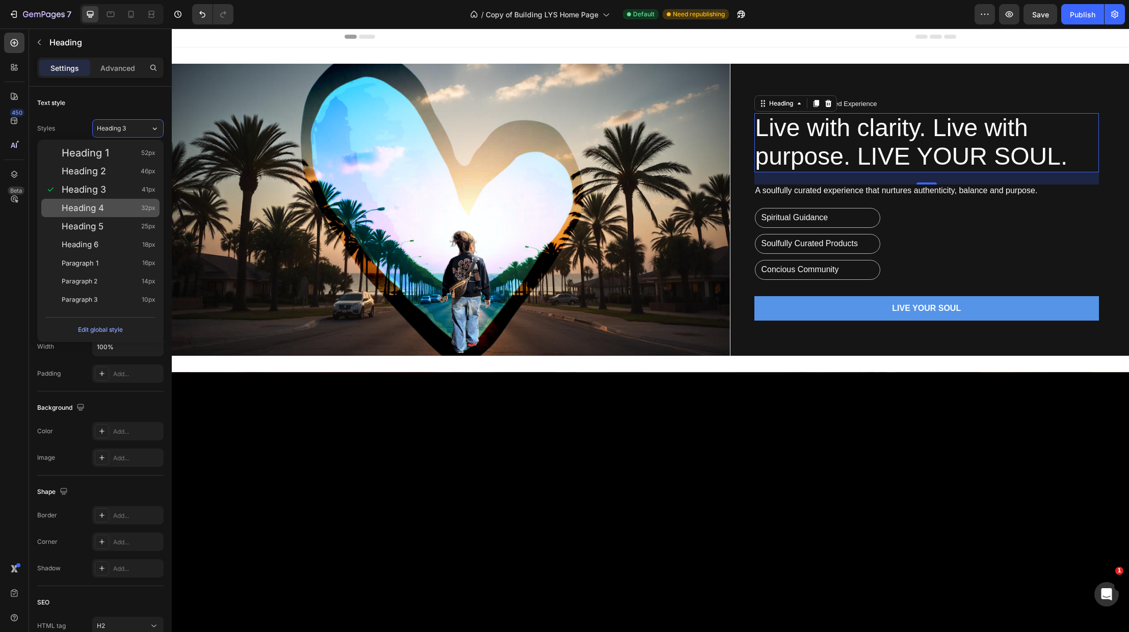
click at [118, 202] on div "Heading 4 32px" at bounding box center [100, 208] width 118 height 18
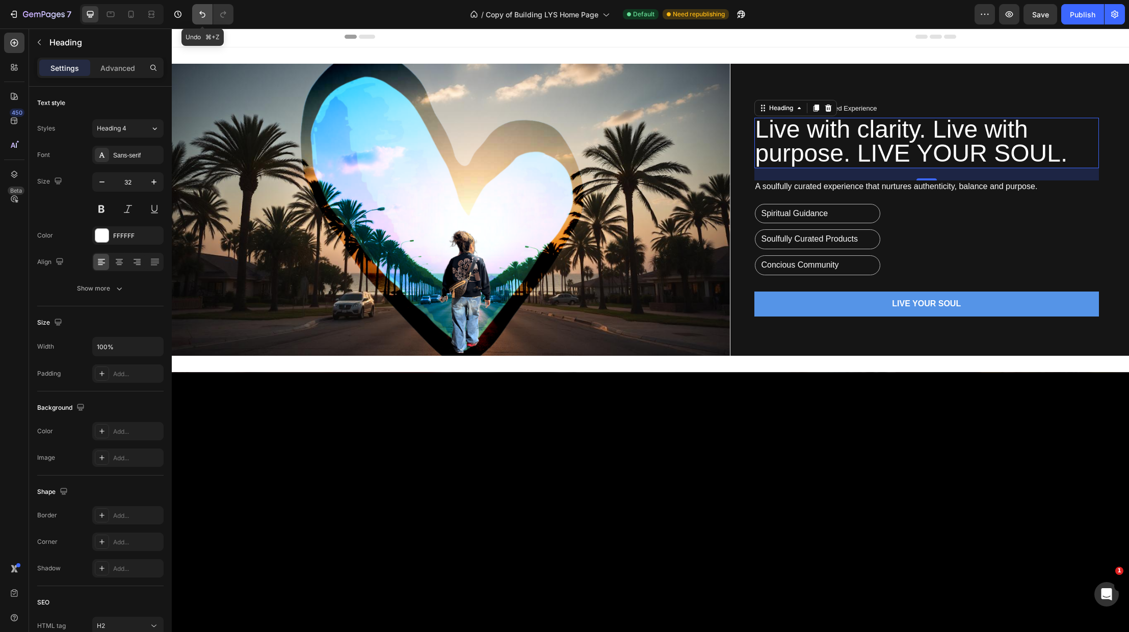
click at [203, 12] on icon "Undo/Redo" at bounding box center [202, 14] width 10 height 10
type input "41"
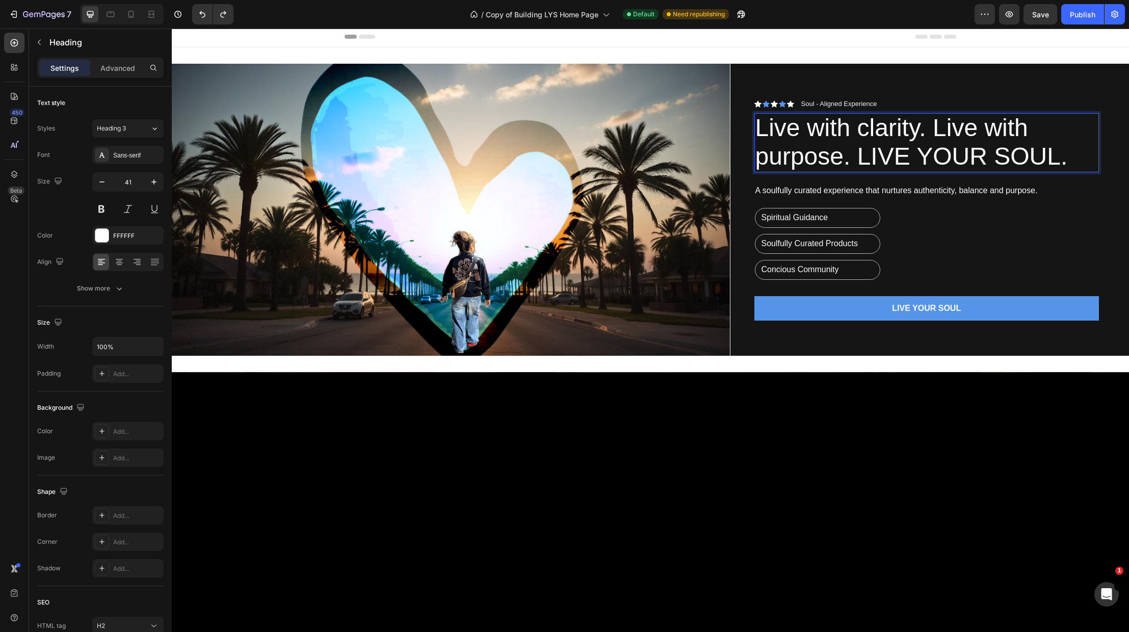
click at [928, 131] on span "Live with clarity. Live with purpose. LIVE YOUR SOUL." at bounding box center [911, 142] width 312 height 56
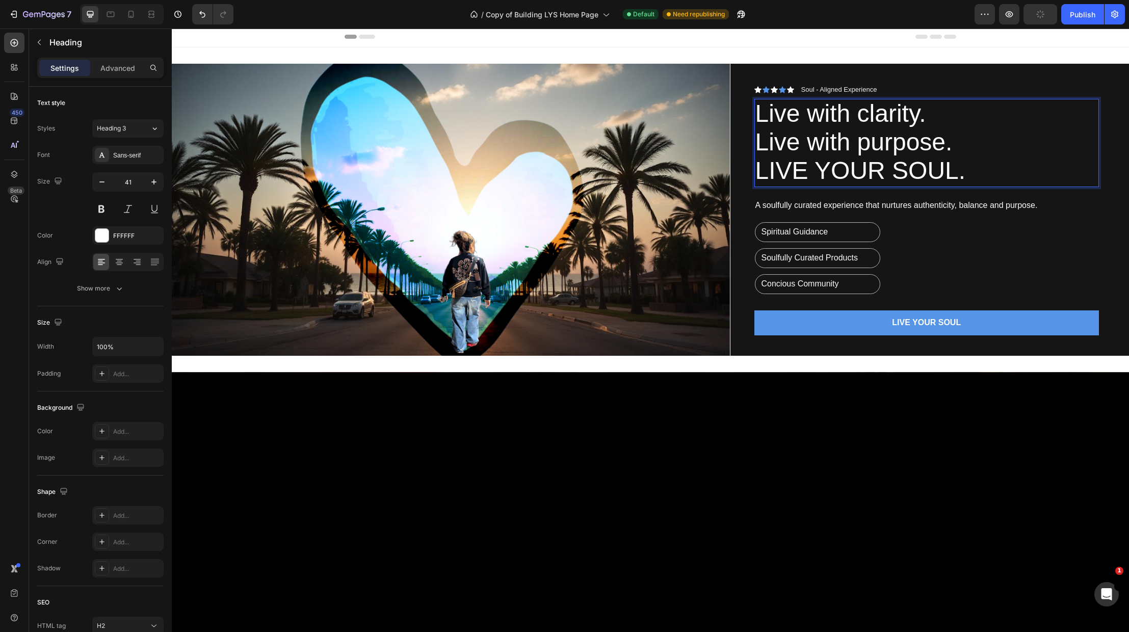
click at [762, 145] on span "Live with purpose." at bounding box center [853, 141] width 197 height 27
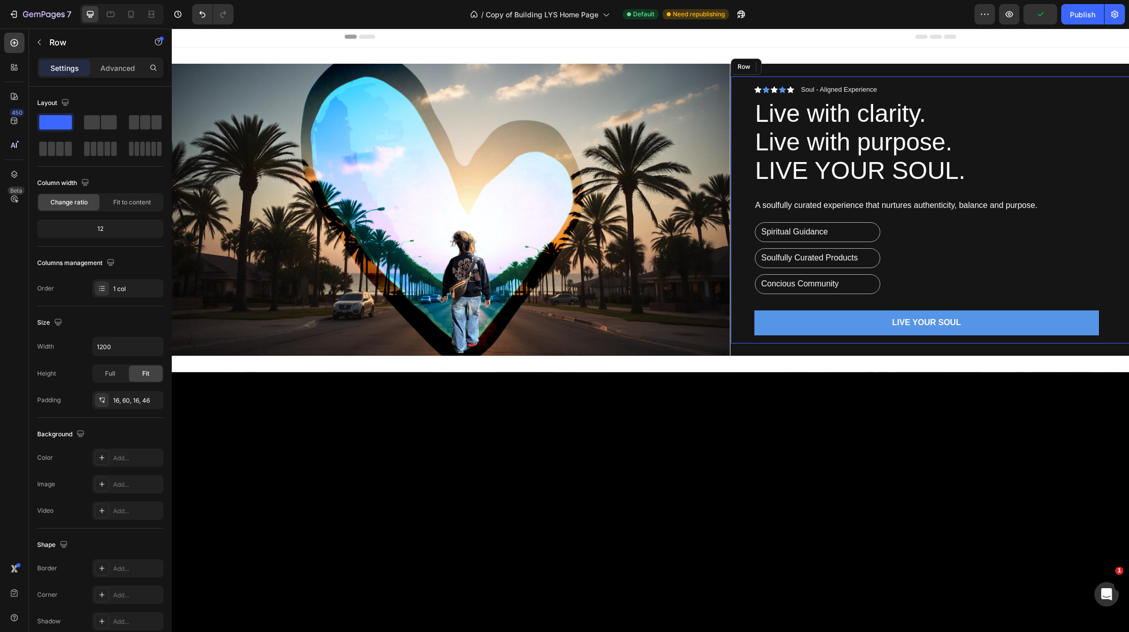
drag, startPoint x: 1034, startPoint y: 275, endPoint x: 1041, endPoint y: 278, distance: 7.1
click at [1034, 275] on div "Icon Icon Icon Icon Icon Icon List Soul - Aligned Experience Text Block Row ⁠⁠⁠…" at bounding box center [926, 210] width 345 height 251
click at [848, 88] on p "Soul - Aligned Experience" at bounding box center [839, 90] width 76 height 9
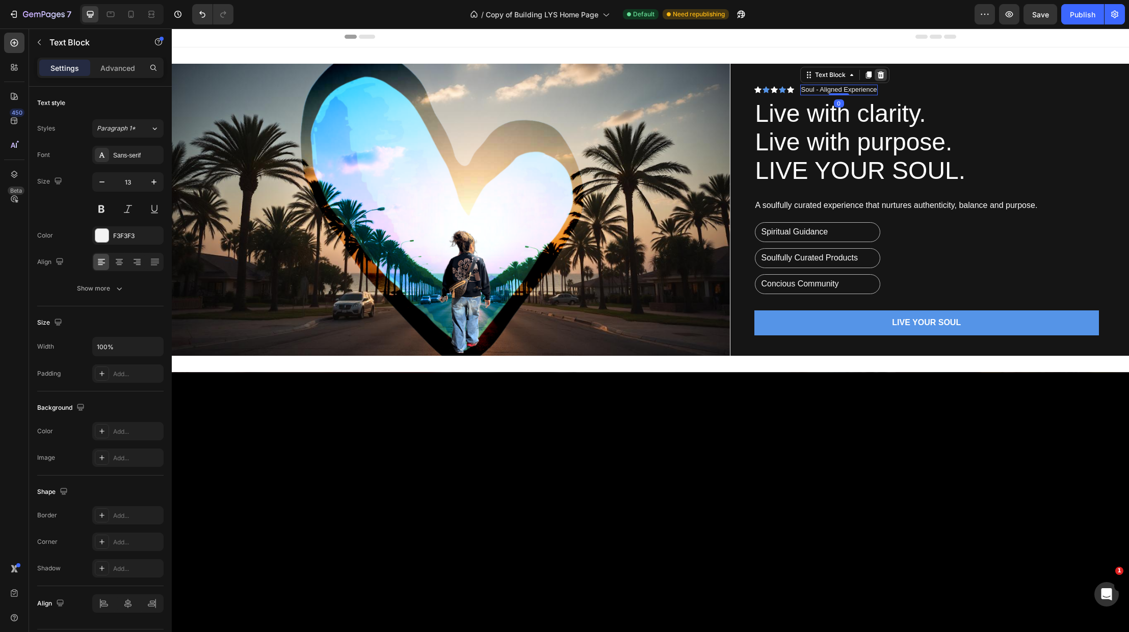
click at [882, 75] on icon at bounding box center [880, 74] width 7 height 7
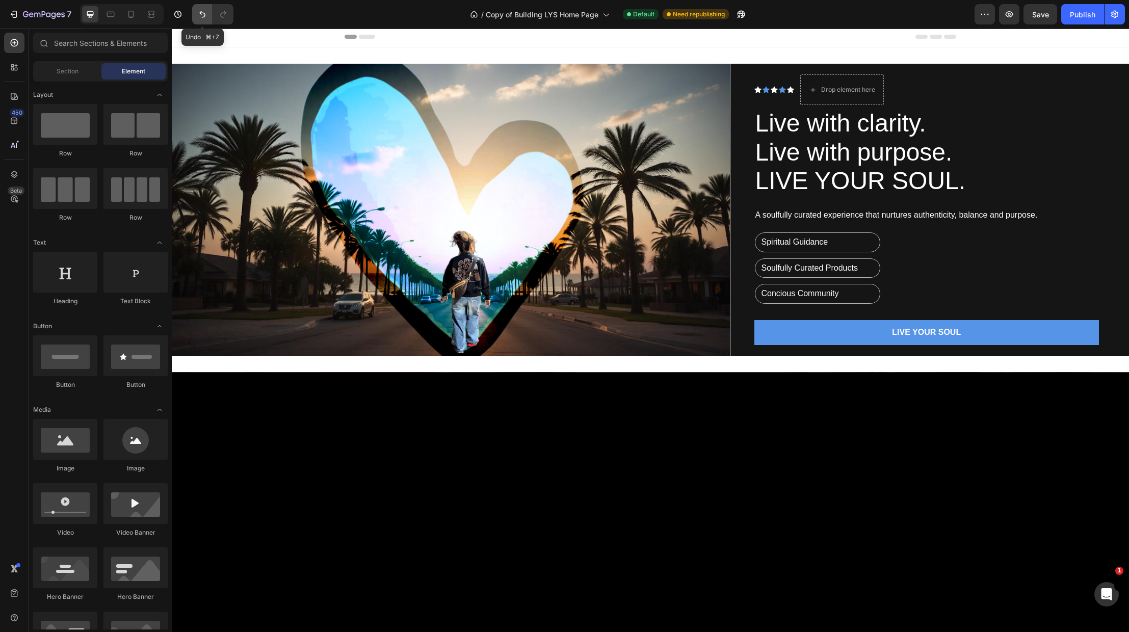
click at [199, 11] on icon "Undo/Redo" at bounding box center [202, 14] width 10 height 10
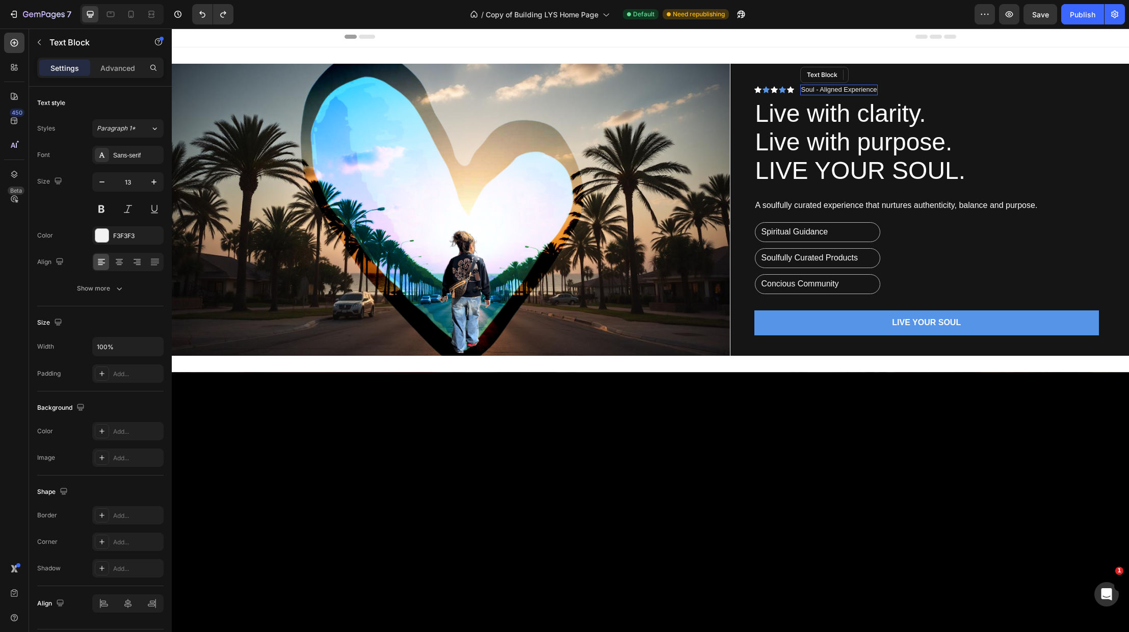
drag, startPoint x: 829, startPoint y: 92, endPoint x: 821, endPoint y: 90, distance: 7.6
click at [829, 92] on p "Soul - Aligned Experience" at bounding box center [839, 90] width 76 height 9
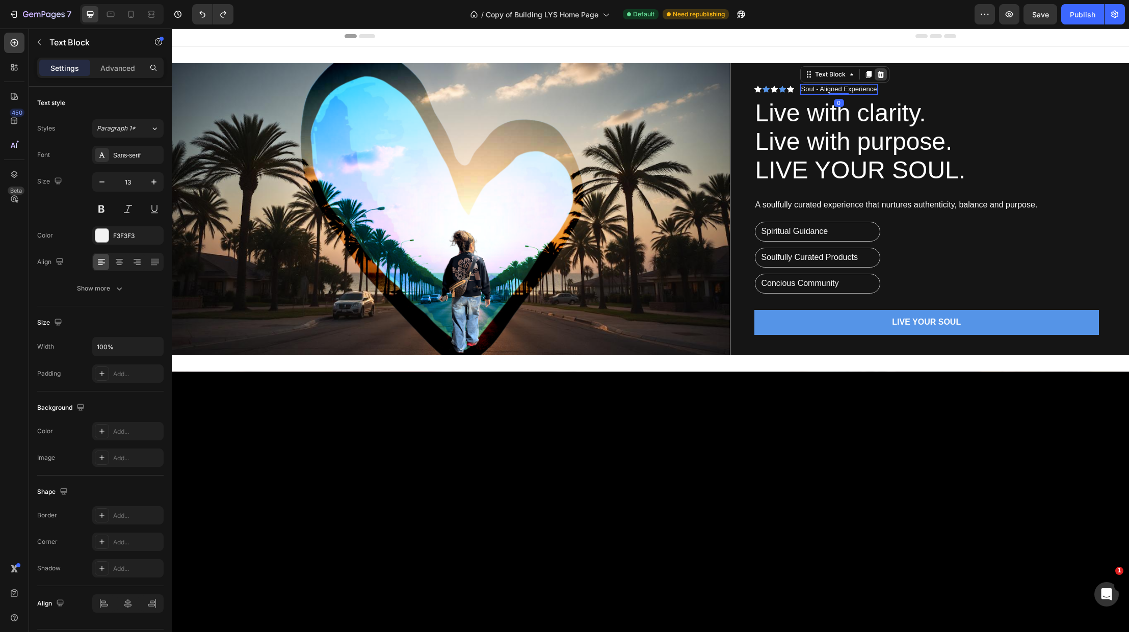
click at [879, 76] on icon at bounding box center [880, 74] width 8 height 8
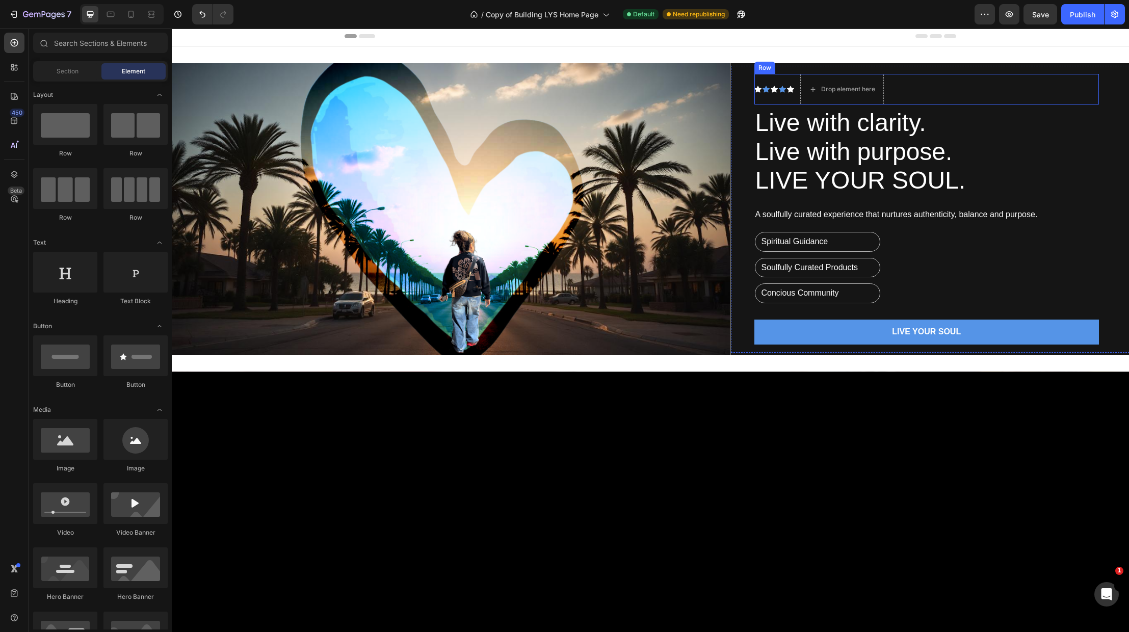
click at [771, 84] on div "Icon Icon Icon Icon Icon Icon List" at bounding box center [774, 89] width 40 height 31
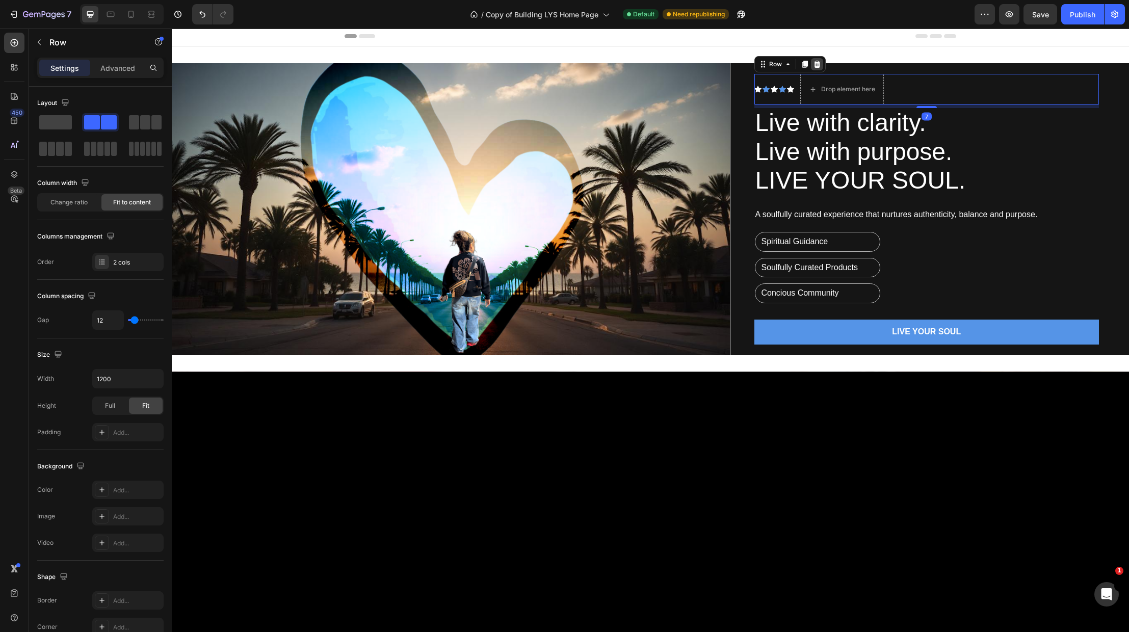
click at [816, 66] on icon at bounding box center [817, 64] width 8 height 8
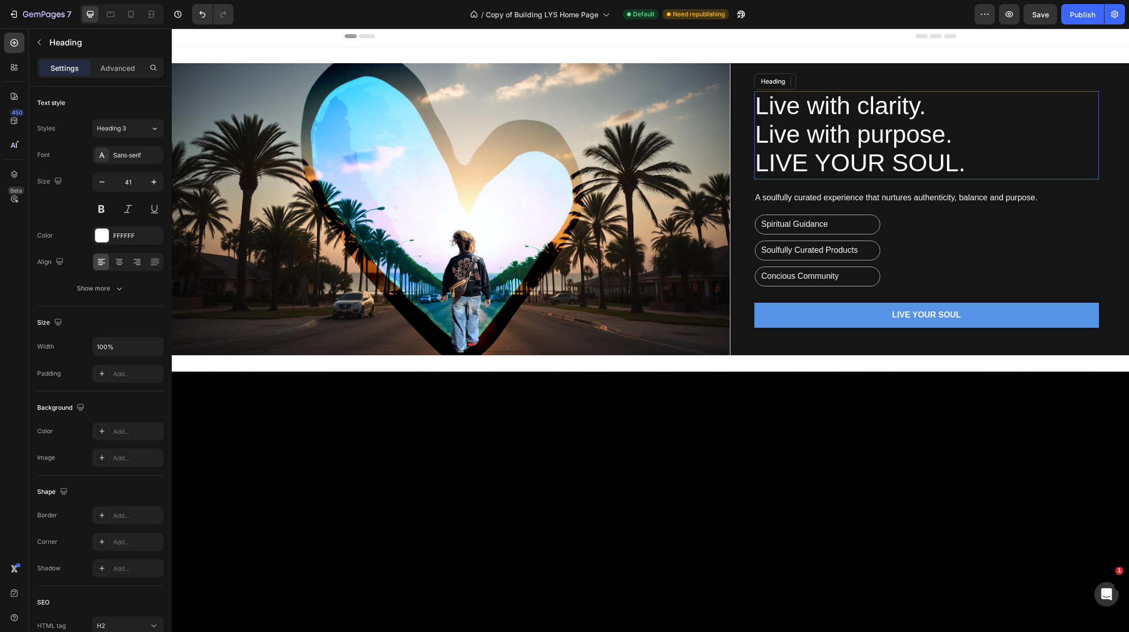
drag, startPoint x: 933, startPoint y: 153, endPoint x: 952, endPoint y: 157, distance: 20.3
click at [934, 153] on span "LIVE YOUR SOUL." at bounding box center [860, 162] width 210 height 27
click at [966, 166] on p "Live with clarity. Live with purpose. LIVE YOUR SOUL." at bounding box center [926, 135] width 343 height 86
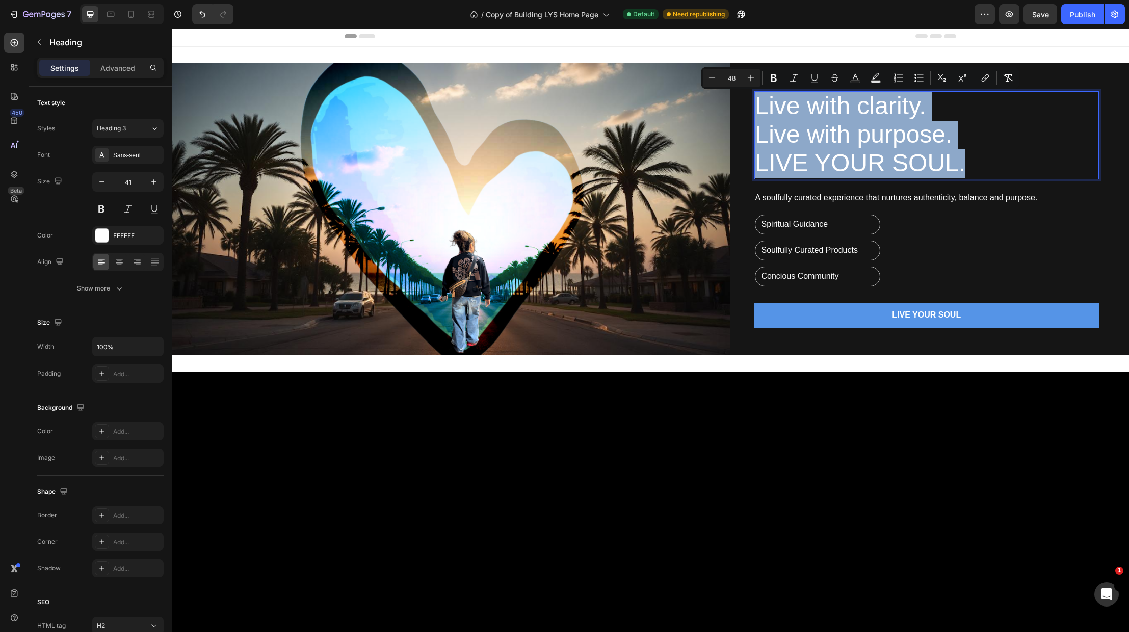
drag, startPoint x: 966, startPoint y: 165, endPoint x: 761, endPoint y: 110, distance: 212.1
click at [761, 110] on p "Live with clarity. Live with purpose. LIVE YOUR SOUL." at bounding box center [926, 135] width 343 height 86
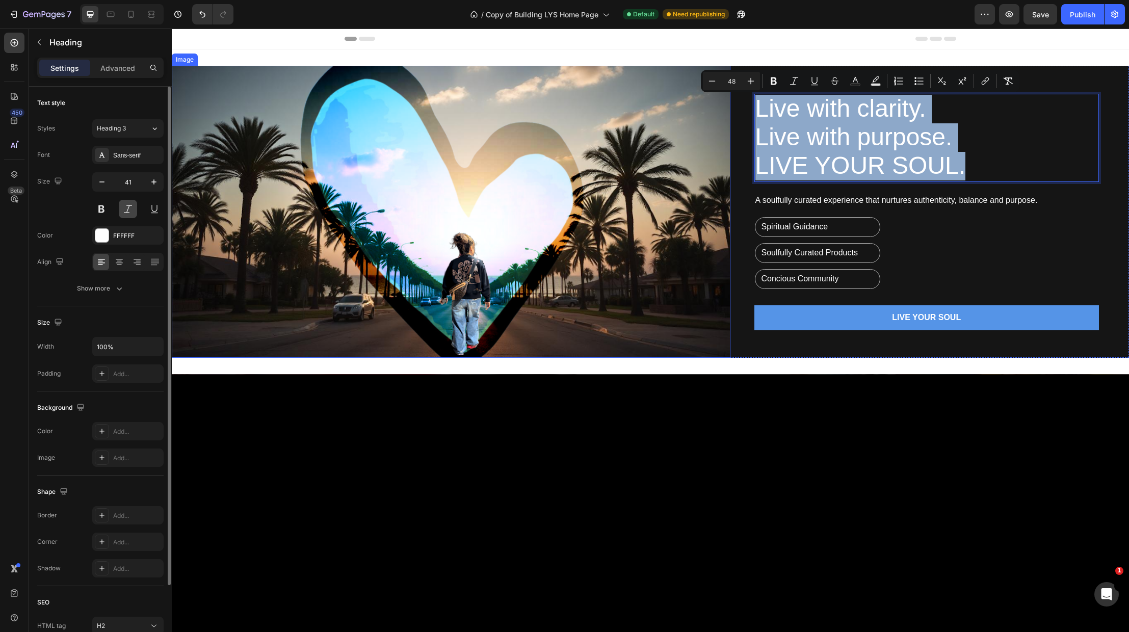
scroll to position [0, 0]
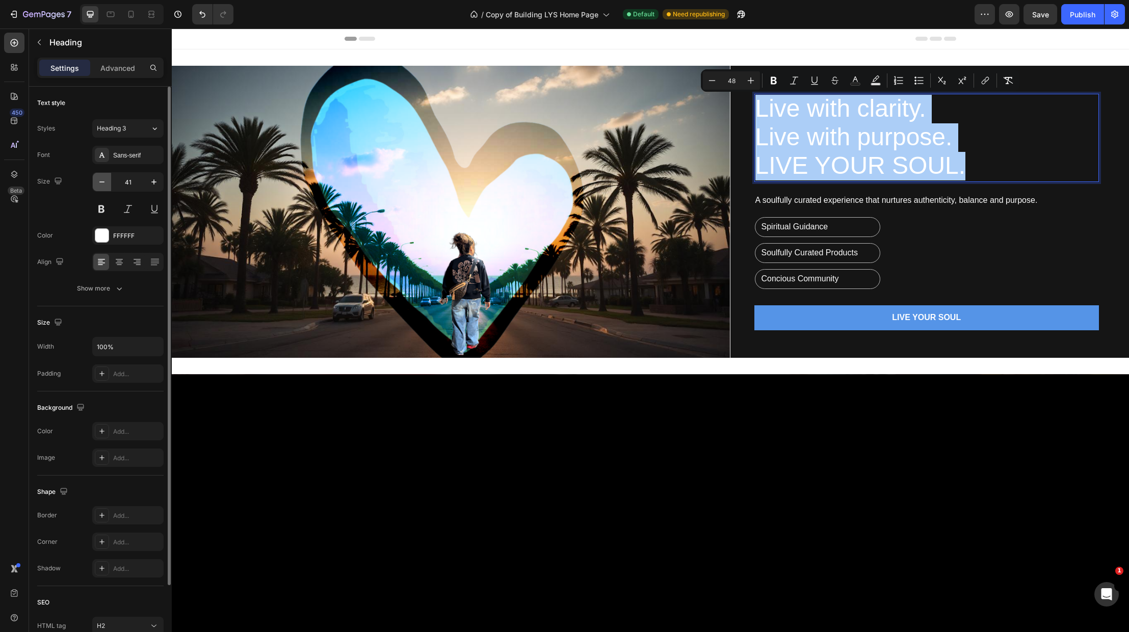
click at [100, 181] on icon "button" at bounding box center [102, 182] width 10 height 10
click at [100, 180] on icon "button" at bounding box center [102, 182] width 10 height 10
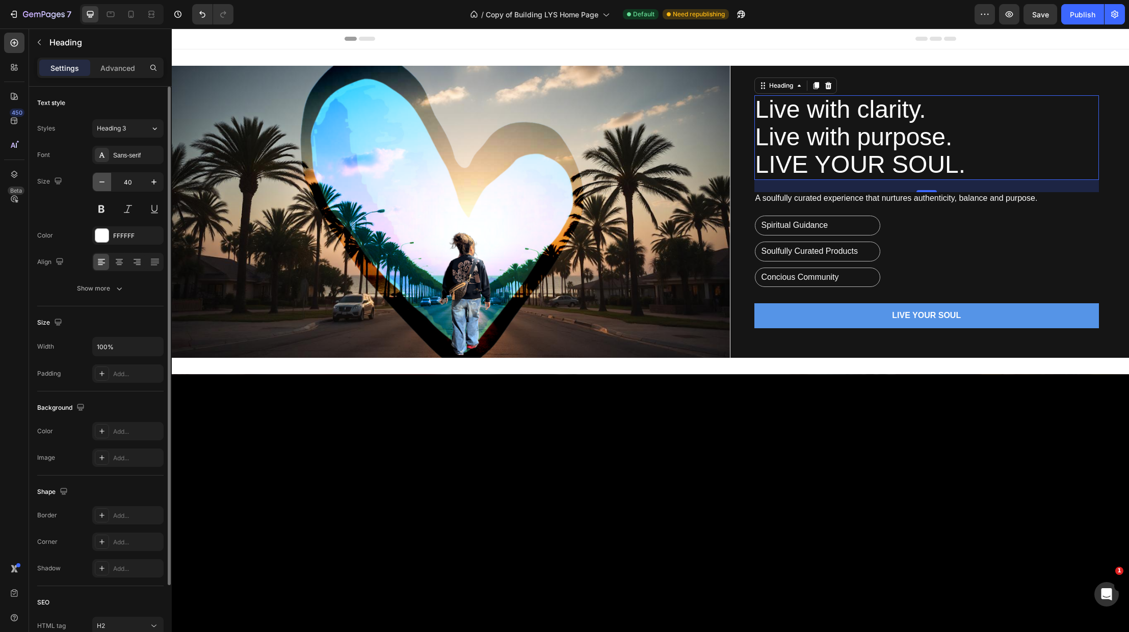
click at [100, 180] on icon "button" at bounding box center [102, 182] width 10 height 10
click at [101, 180] on icon "button" at bounding box center [102, 182] width 10 height 10
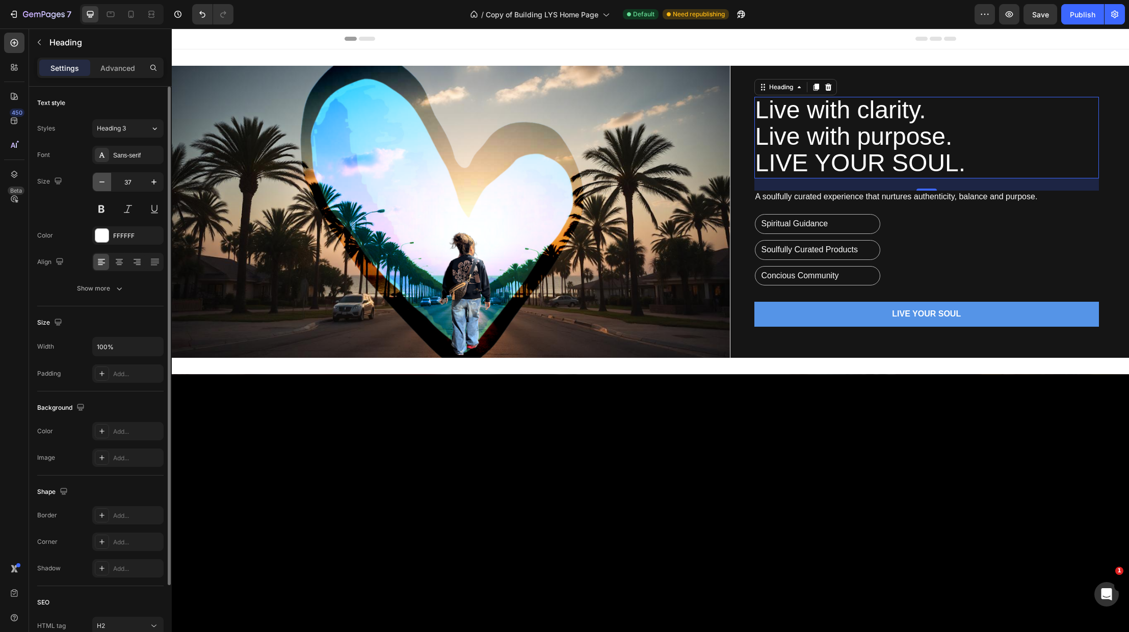
click at [101, 180] on icon "button" at bounding box center [102, 182] width 10 height 10
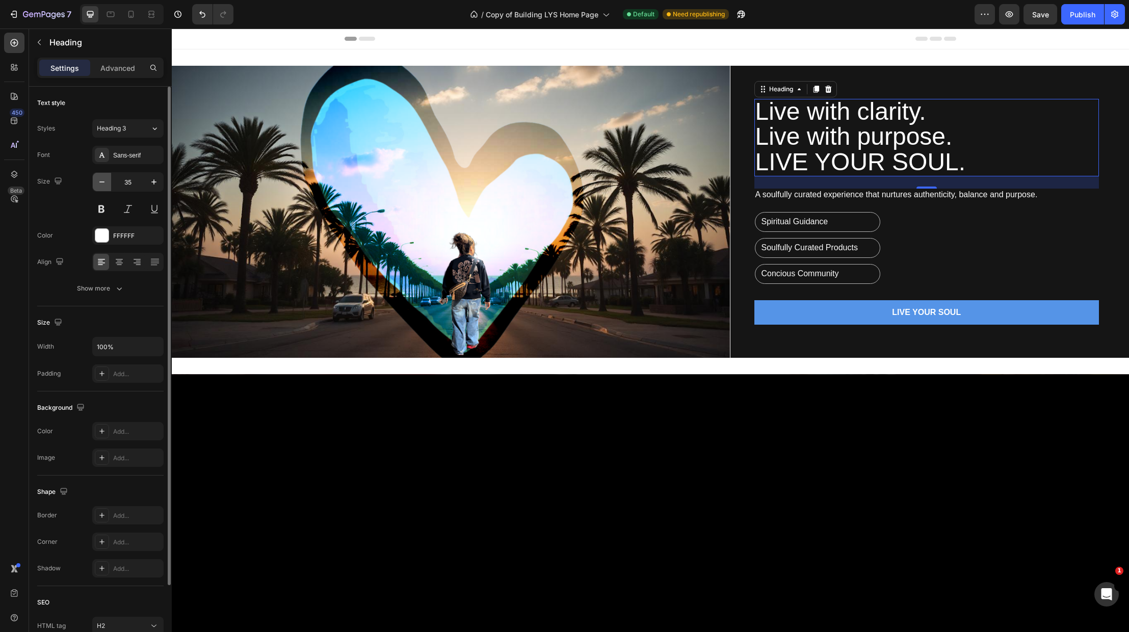
click at [101, 180] on icon "button" at bounding box center [102, 182] width 10 height 10
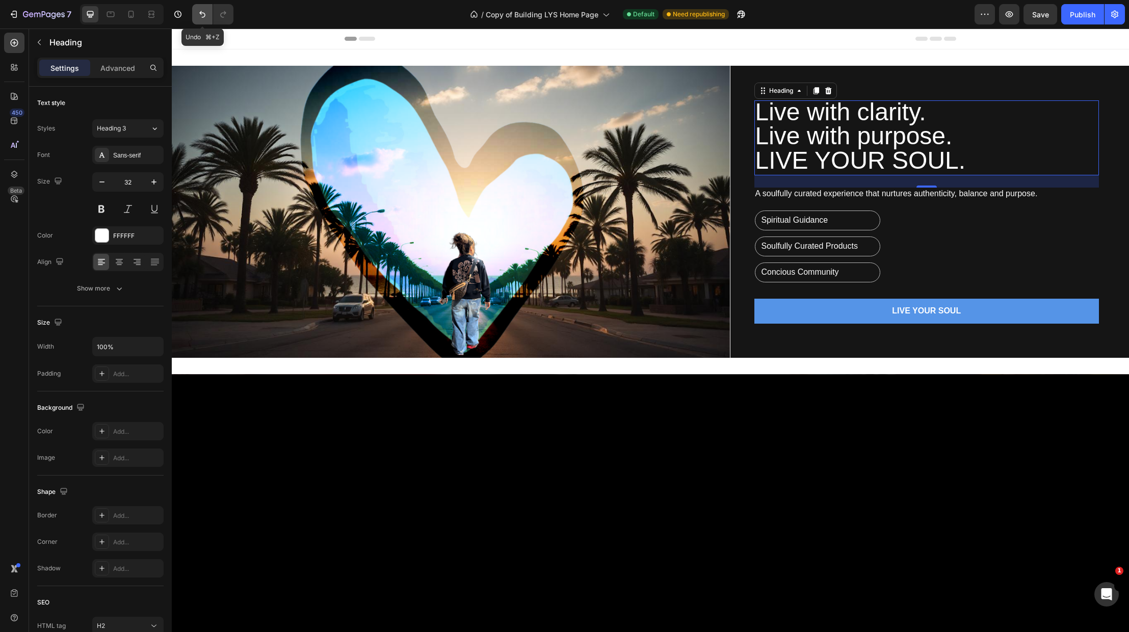
click at [203, 10] on icon "Undo/Redo" at bounding box center [202, 14] width 10 height 10
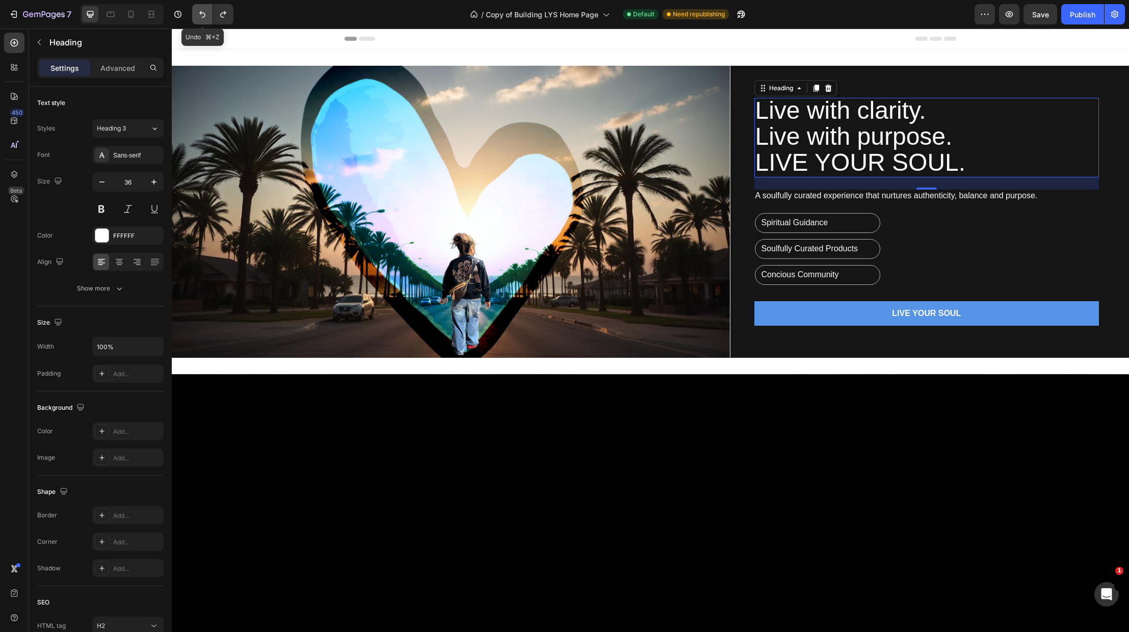
click at [203, 10] on icon "Undo/Redo" at bounding box center [202, 14] width 10 height 10
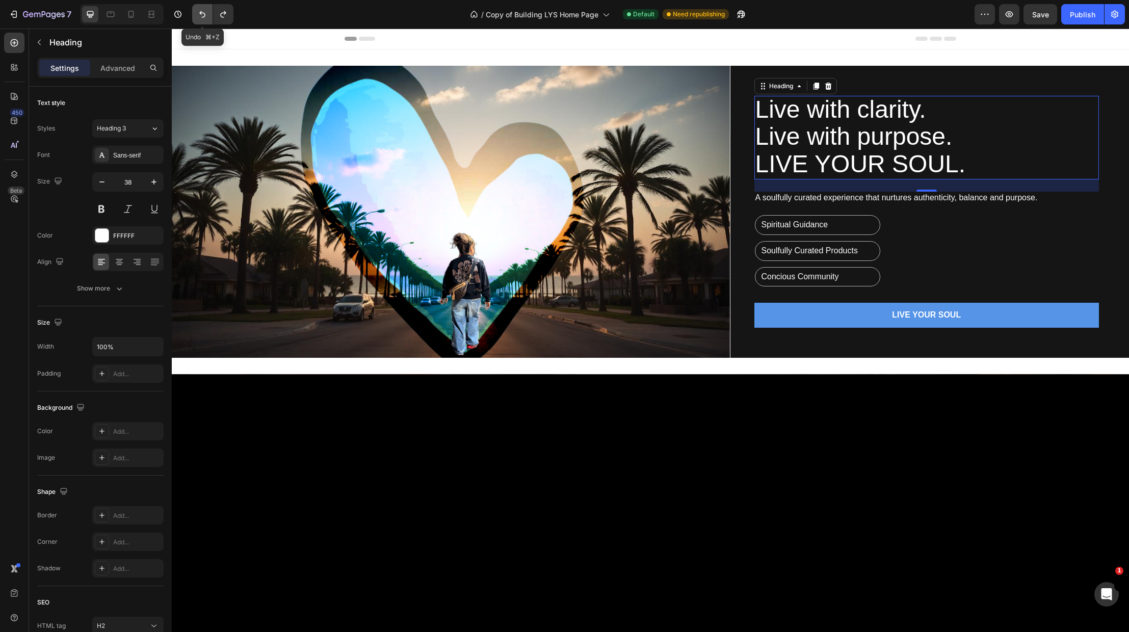
click at [203, 10] on icon "Undo/Redo" at bounding box center [202, 14] width 10 height 10
type input "41"
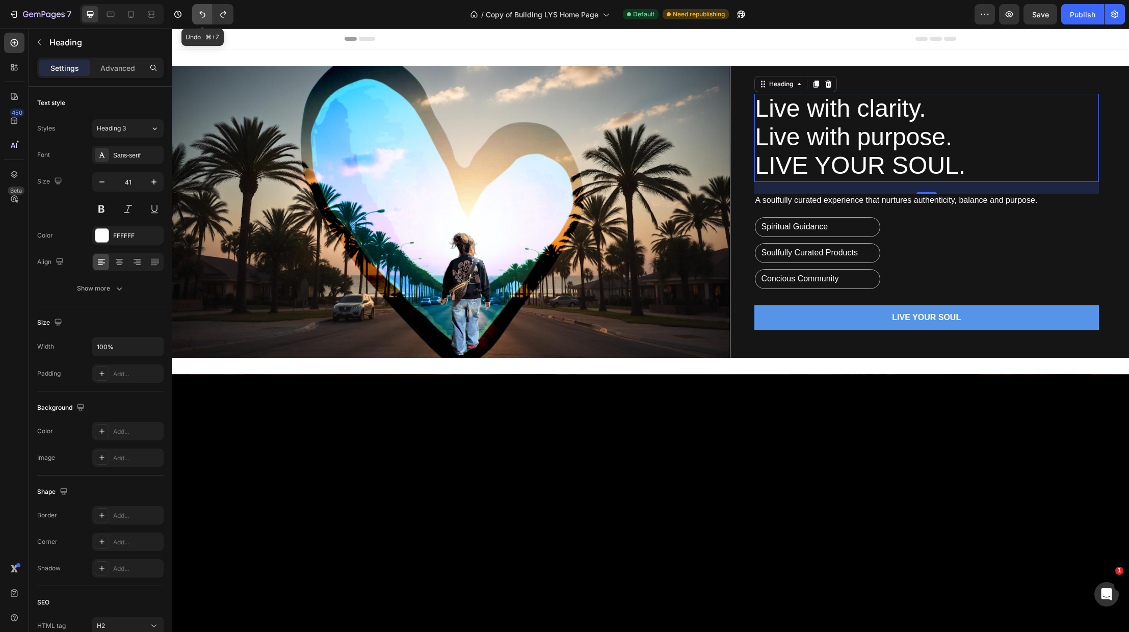
click at [204, 10] on icon "Undo/Redo" at bounding box center [202, 14] width 10 height 10
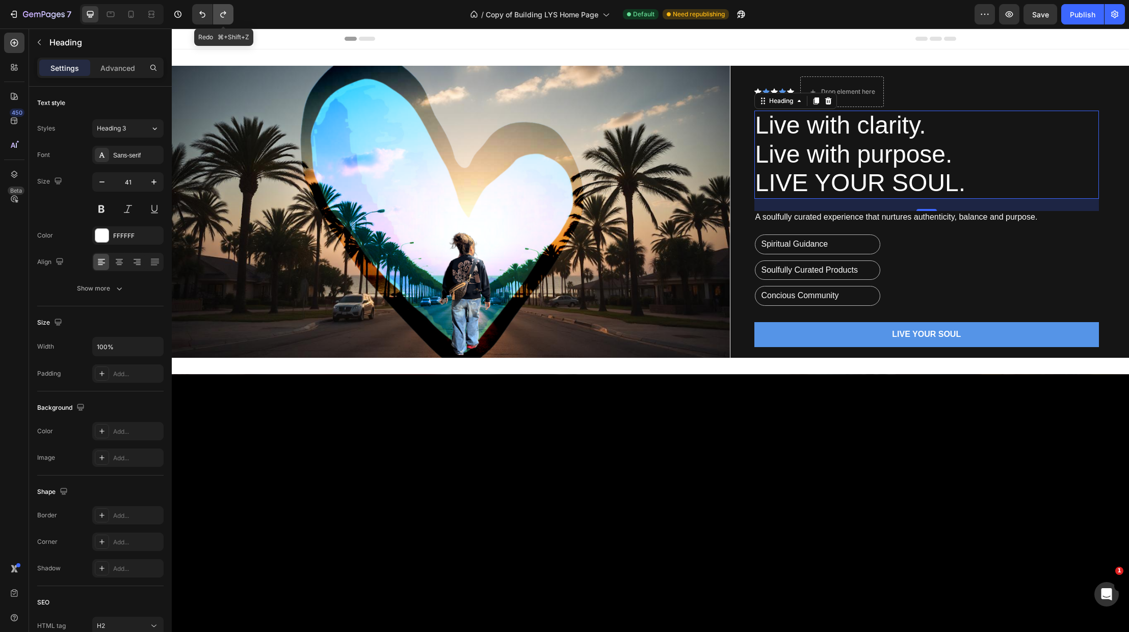
click at [224, 12] on icon "Undo/Redo" at bounding box center [223, 14] width 6 height 7
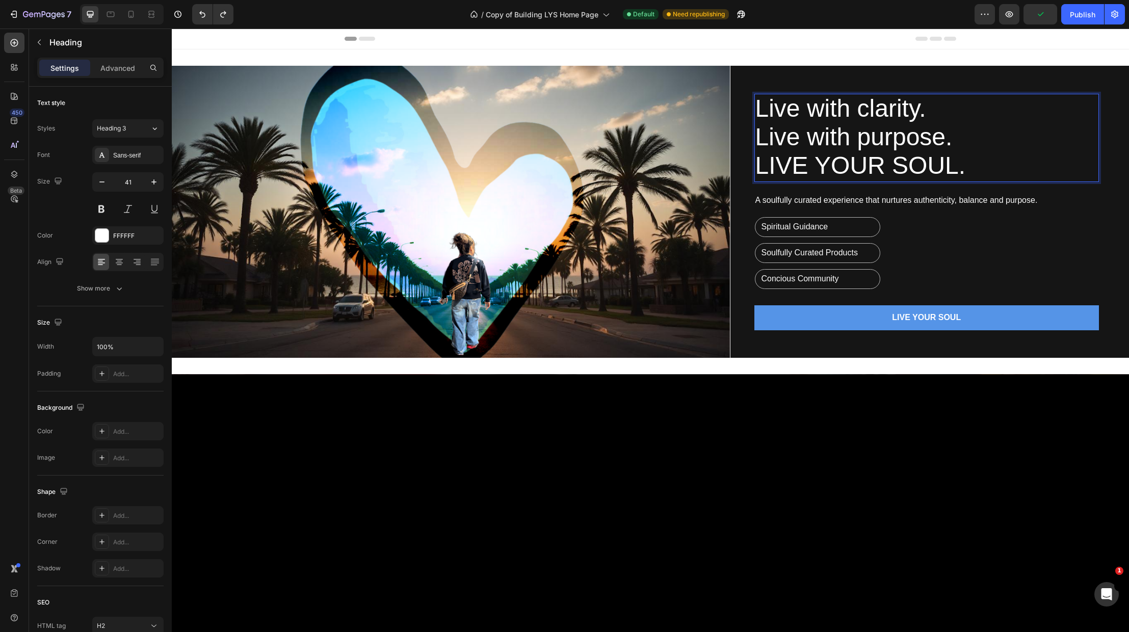
drag, startPoint x: 959, startPoint y: 171, endPoint x: 984, endPoint y: 169, distance: 25.5
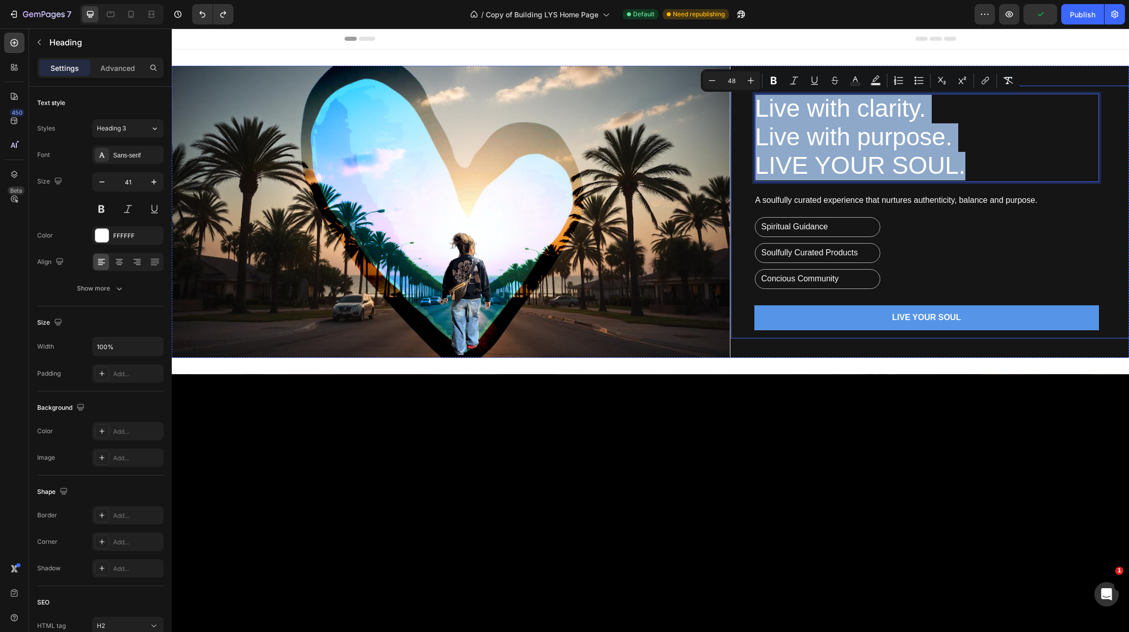
drag, startPoint x: 984, startPoint y: 169, endPoint x: 752, endPoint y: 115, distance: 238.7
click at [752, 115] on div "Live with clarity. Live with purpose. LIVE YOUR SOUL. Heading 24 A soulfully cu…" at bounding box center [930, 212] width 399 height 253
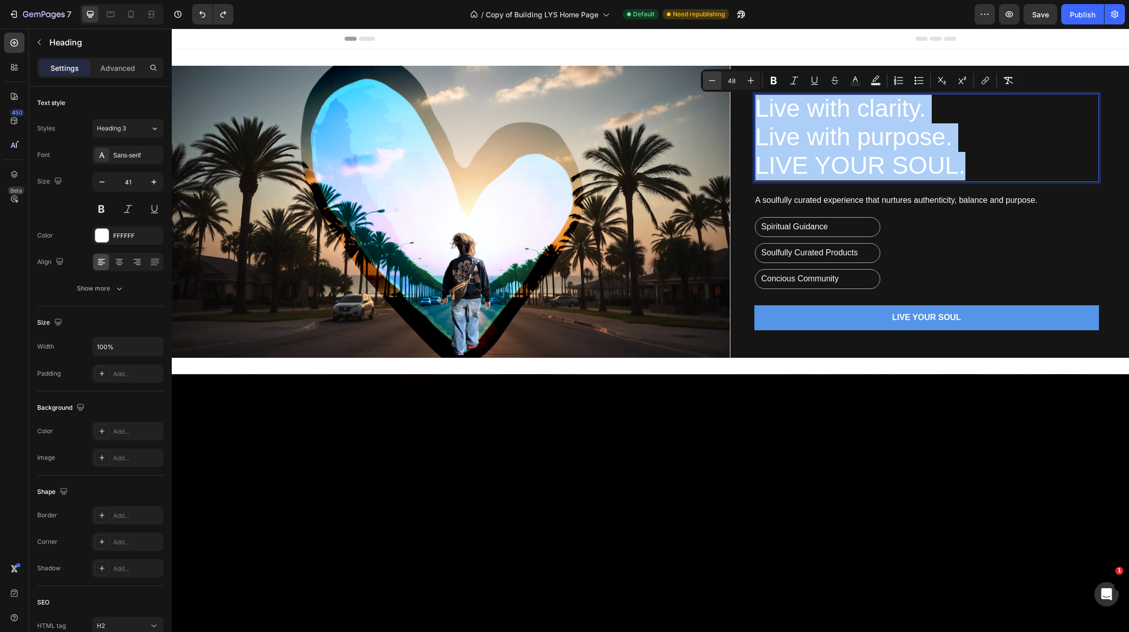
click at [712, 78] on icon "Editor contextual toolbar" at bounding box center [712, 80] width 10 height 10
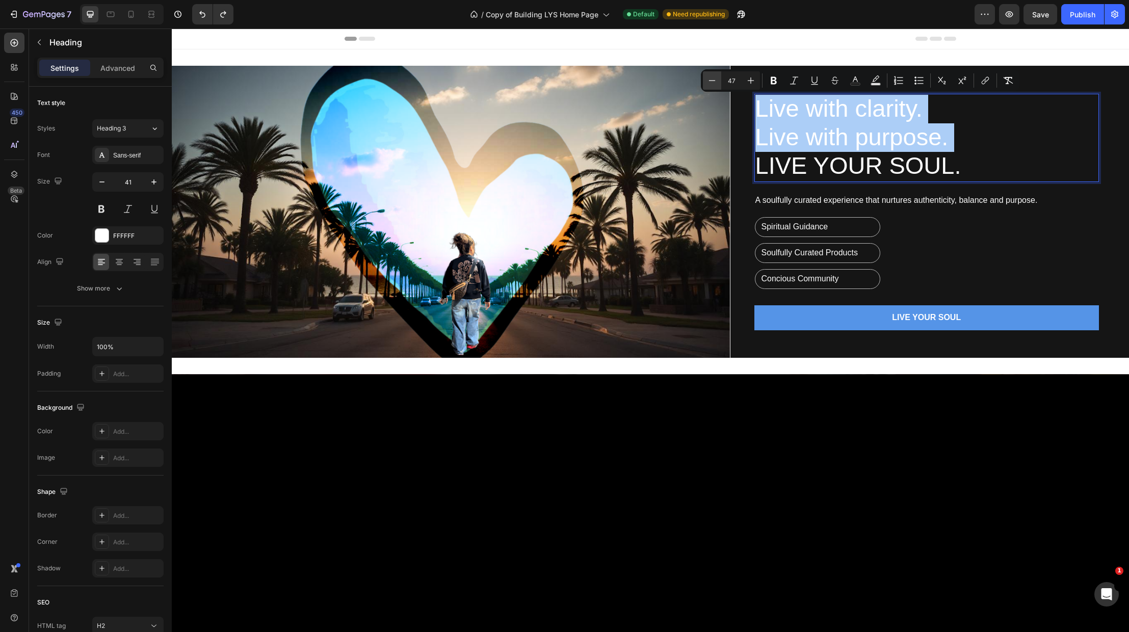
click at [712, 78] on icon "Editor contextual toolbar" at bounding box center [712, 80] width 10 height 10
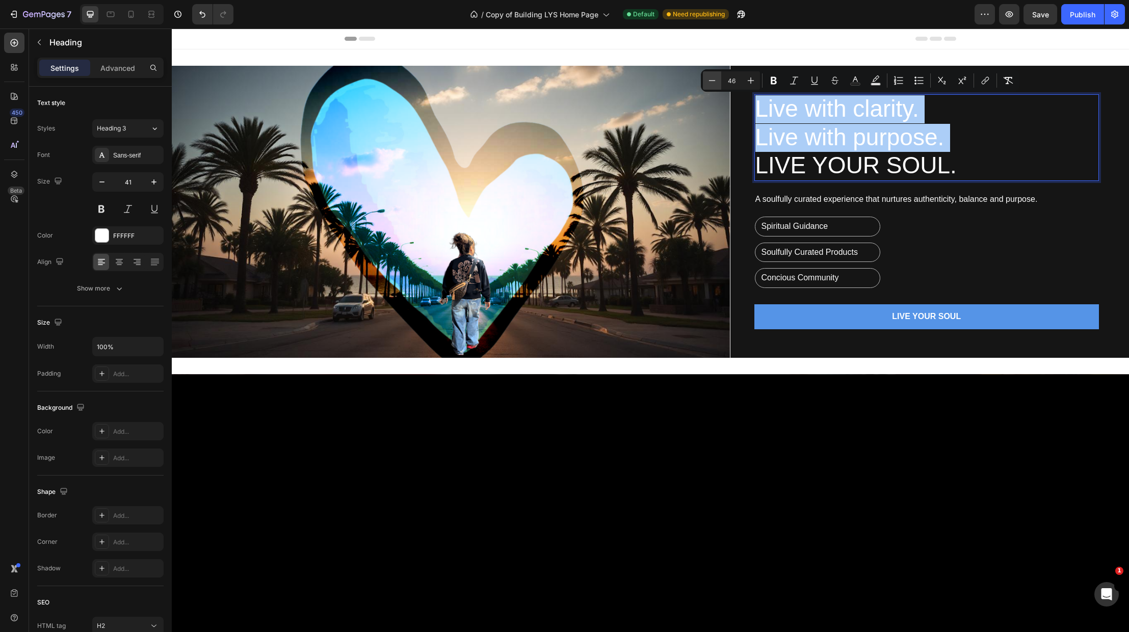
click at [712, 78] on icon "Editor contextual toolbar" at bounding box center [712, 80] width 10 height 10
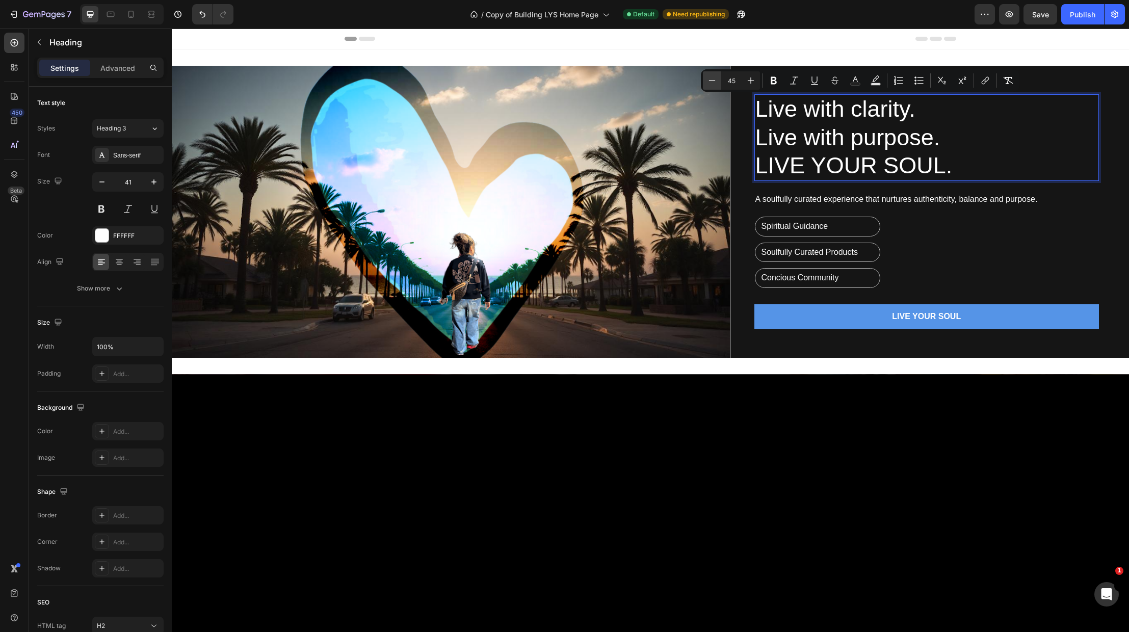
click at [712, 78] on icon "Editor contextual toolbar" at bounding box center [712, 80] width 10 height 10
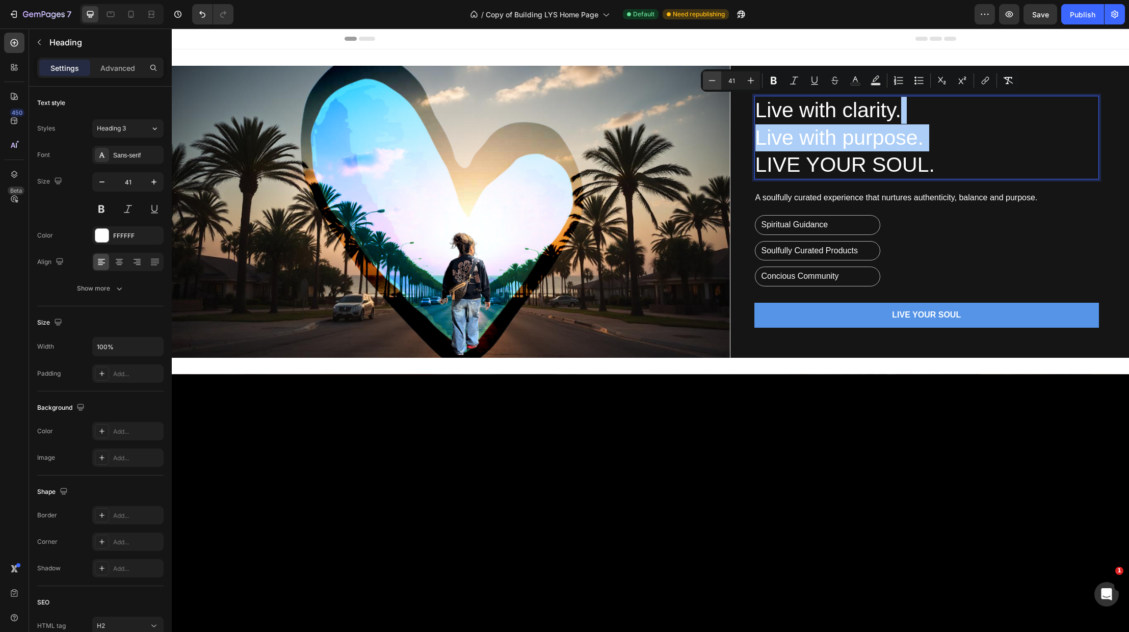
click at [712, 78] on icon "Editor contextual toolbar" at bounding box center [712, 80] width 10 height 10
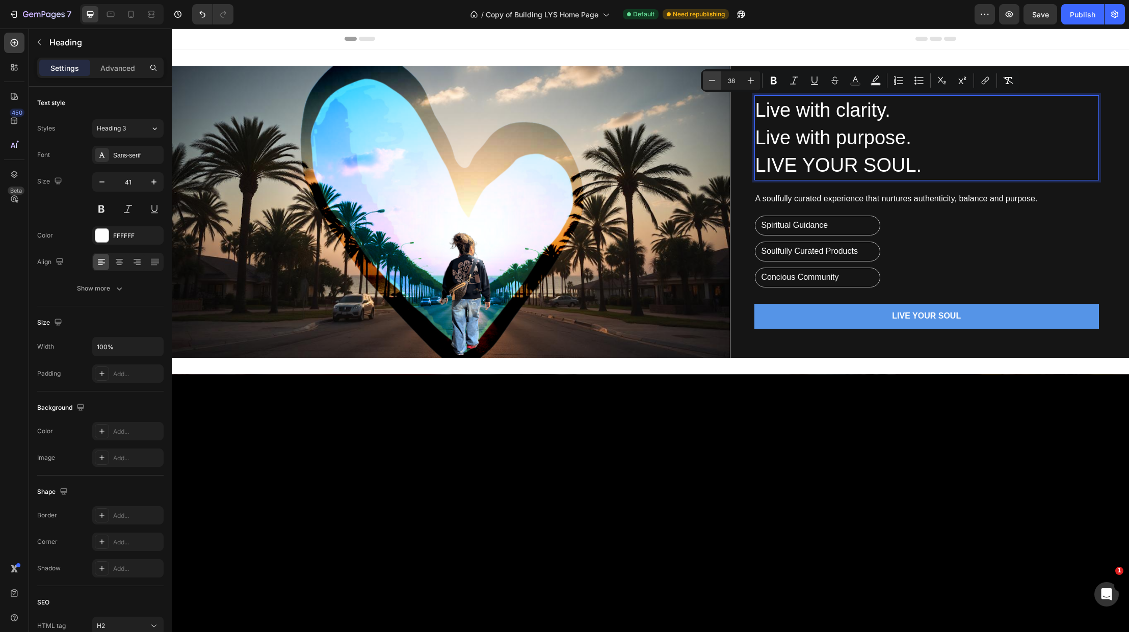
click at [712, 78] on icon "Editor contextual toolbar" at bounding box center [712, 80] width 10 height 10
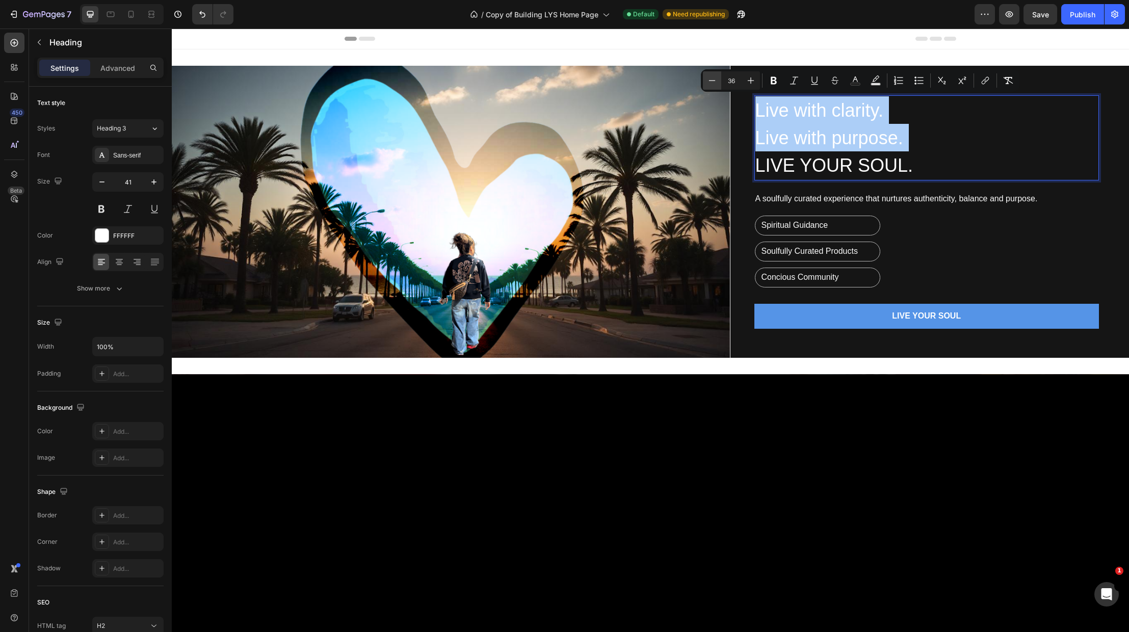
click at [712, 78] on icon "Editor contextual toolbar" at bounding box center [712, 80] width 10 height 10
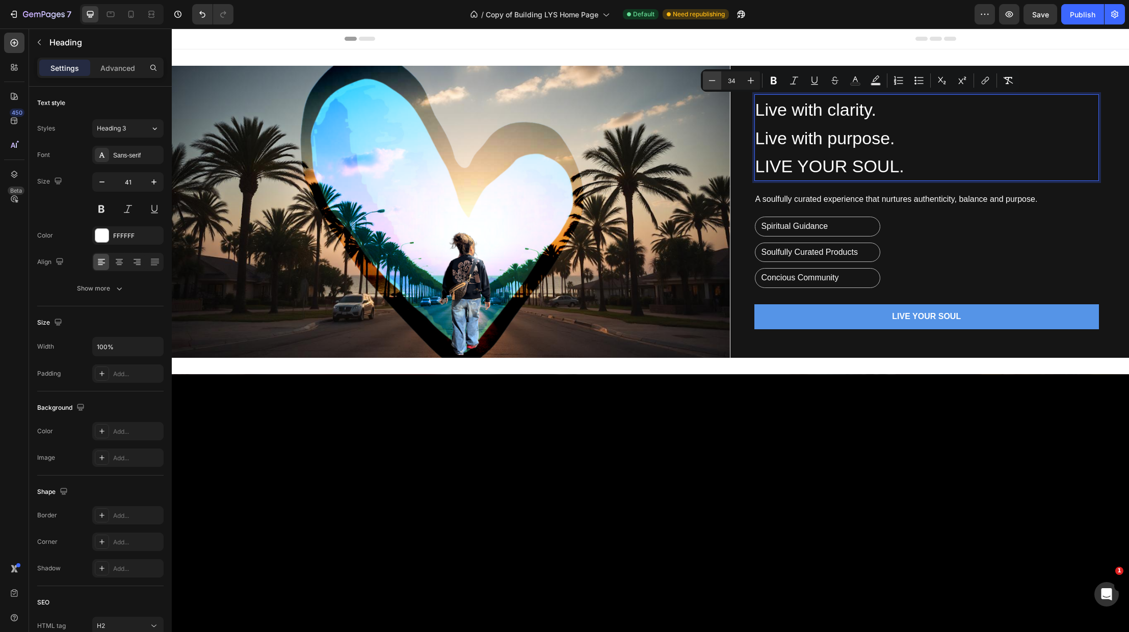
click at [712, 78] on icon "Editor contextual toolbar" at bounding box center [712, 80] width 10 height 10
type input "33"
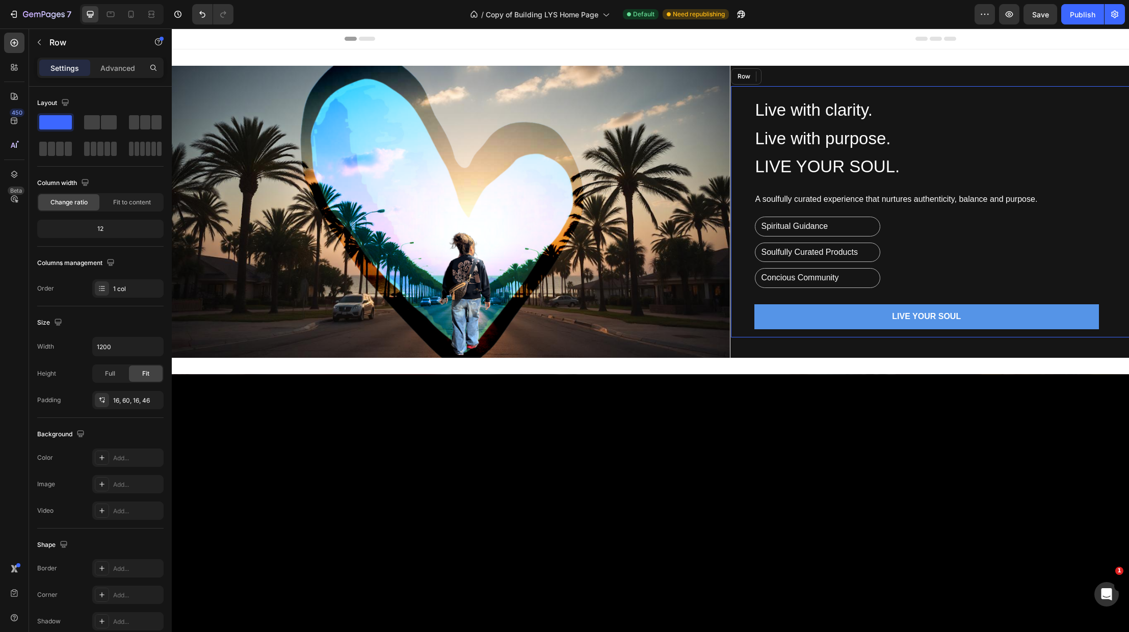
click at [1042, 254] on div "⁠⁠⁠⁠⁠⁠⁠ Live with clarity. Live with purpose. LIVE YOUR SOUL. Heading 24 A soul…" at bounding box center [926, 211] width 345 height 235
click at [814, 201] on p "A soulfully curated experience that nurtures authenticity, balance and purpose." at bounding box center [926, 199] width 343 height 11
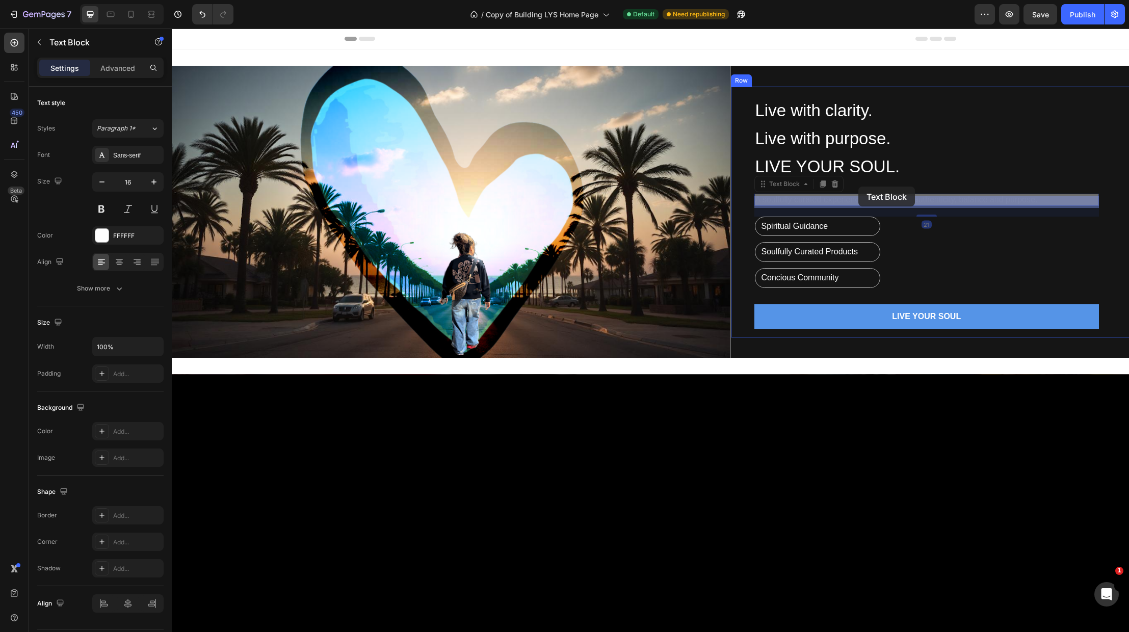
drag, startPoint x: 763, startPoint y: 188, endPoint x: 858, endPoint y: 187, distance: 94.8
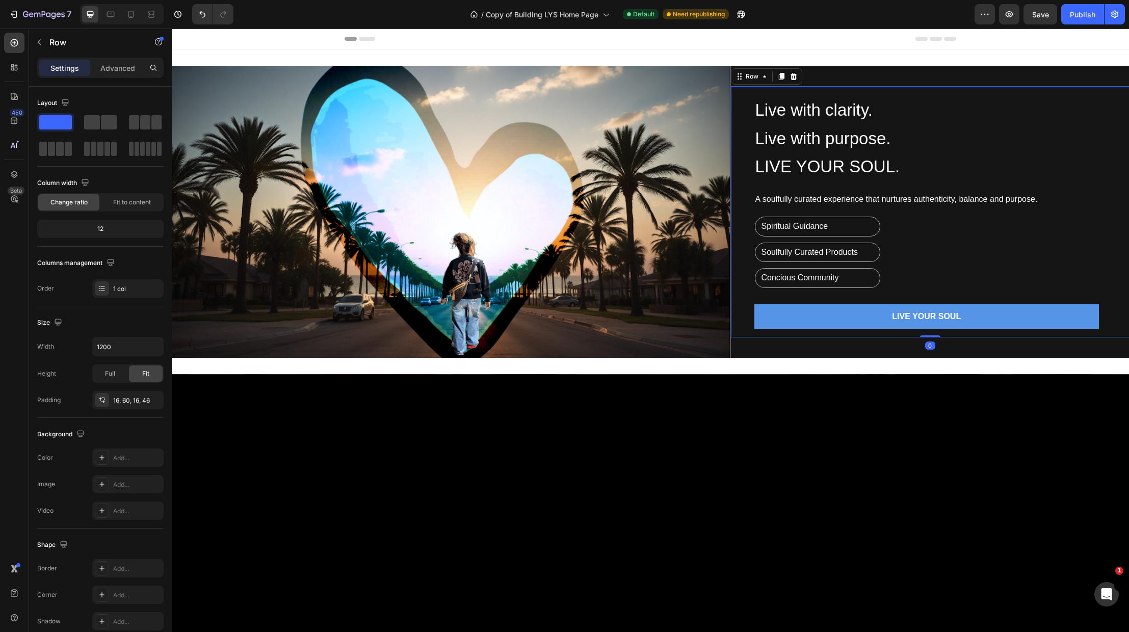
click at [1045, 257] on div "⁠⁠⁠⁠⁠⁠⁠ Live with clarity. Live with purpose. LIVE YOUR SOUL. Heading A soulful…" at bounding box center [926, 211] width 345 height 235
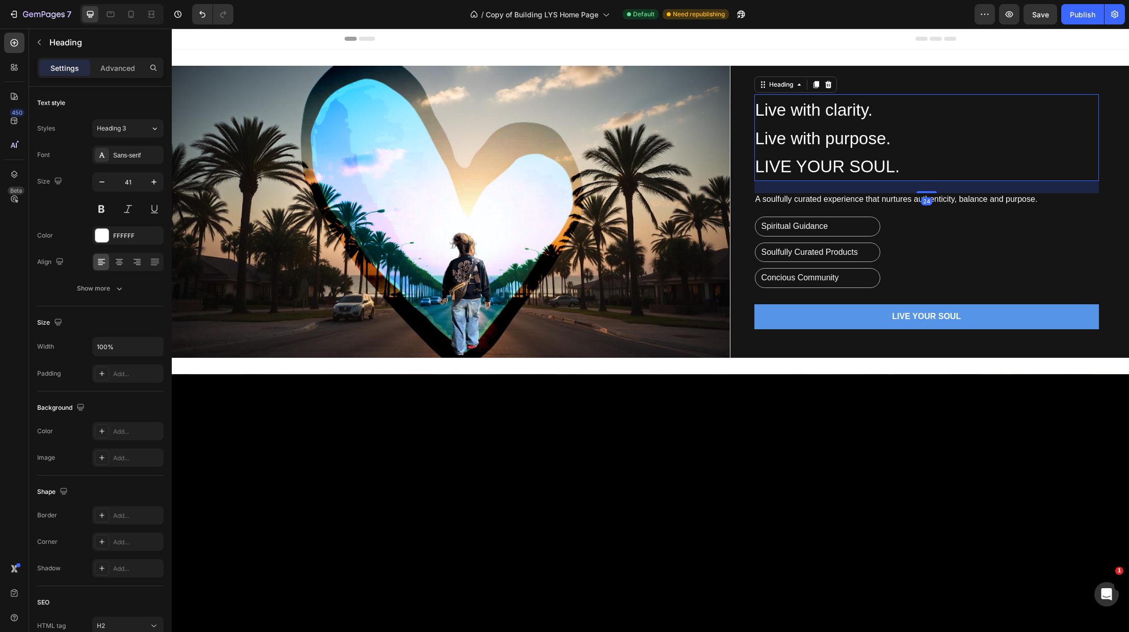
click at [842, 164] on span "LIVE YOUR SOUL." at bounding box center [827, 166] width 145 height 19
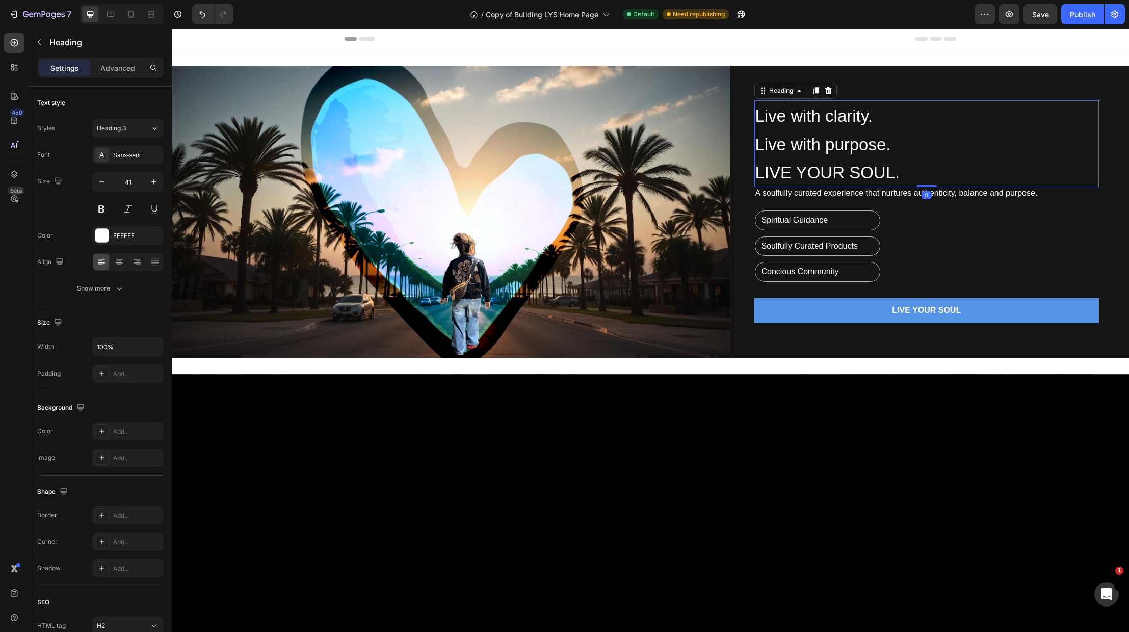
drag, startPoint x: 922, startPoint y: 195, endPoint x: 944, endPoint y: 228, distance: 40.1
click at [923, 180] on div "⁠⁠⁠⁠⁠⁠⁠ Live with clarity. Live with purpose. LIVE YOUR SOUL. Heading 0" at bounding box center [926, 143] width 345 height 87
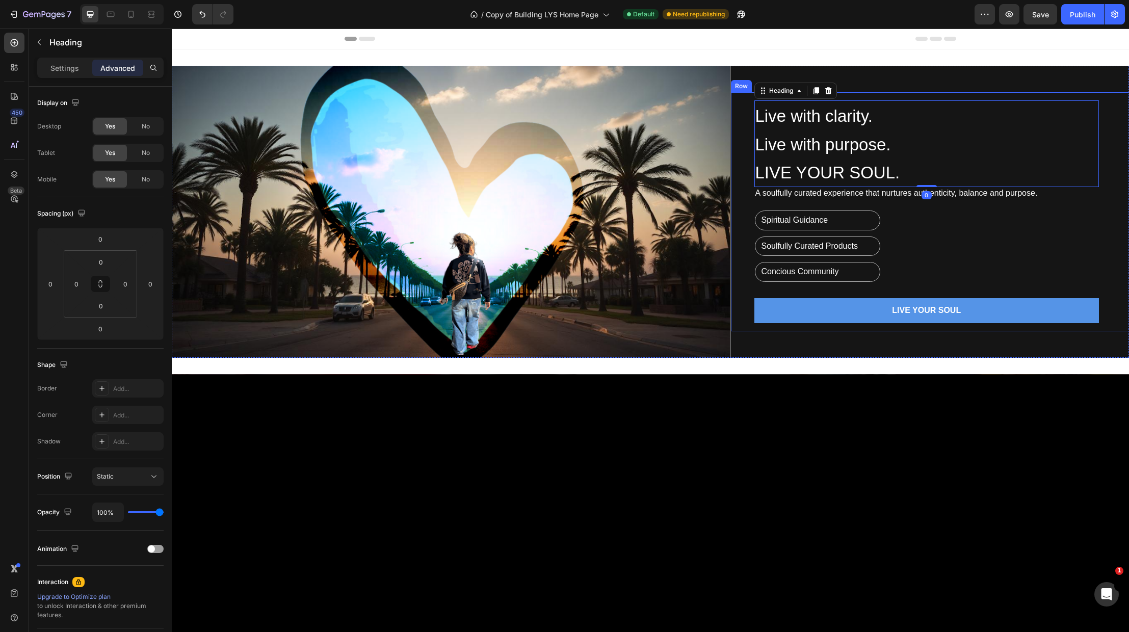
click at [945, 228] on div "⁠⁠⁠⁠⁠⁠⁠ Live with clarity. Live with purpose. LIVE YOUR SOUL. Heading 0 A soulf…" at bounding box center [926, 211] width 345 height 223
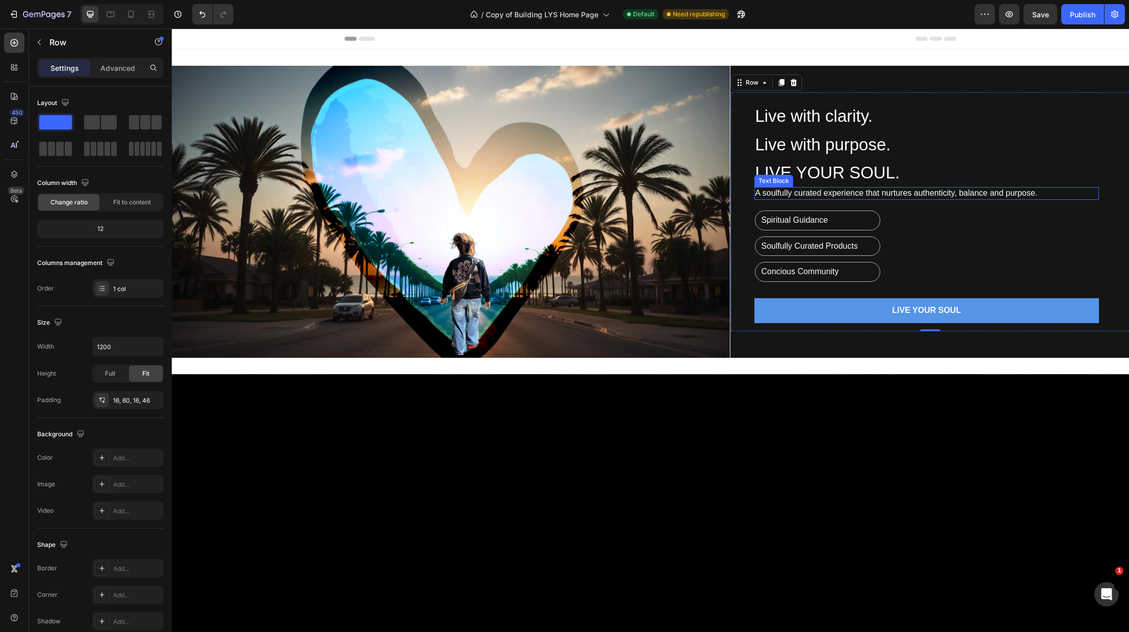
click at [898, 199] on p "A soulfully curated experience that nurtures authenticity, balance and purpose." at bounding box center [926, 193] width 343 height 11
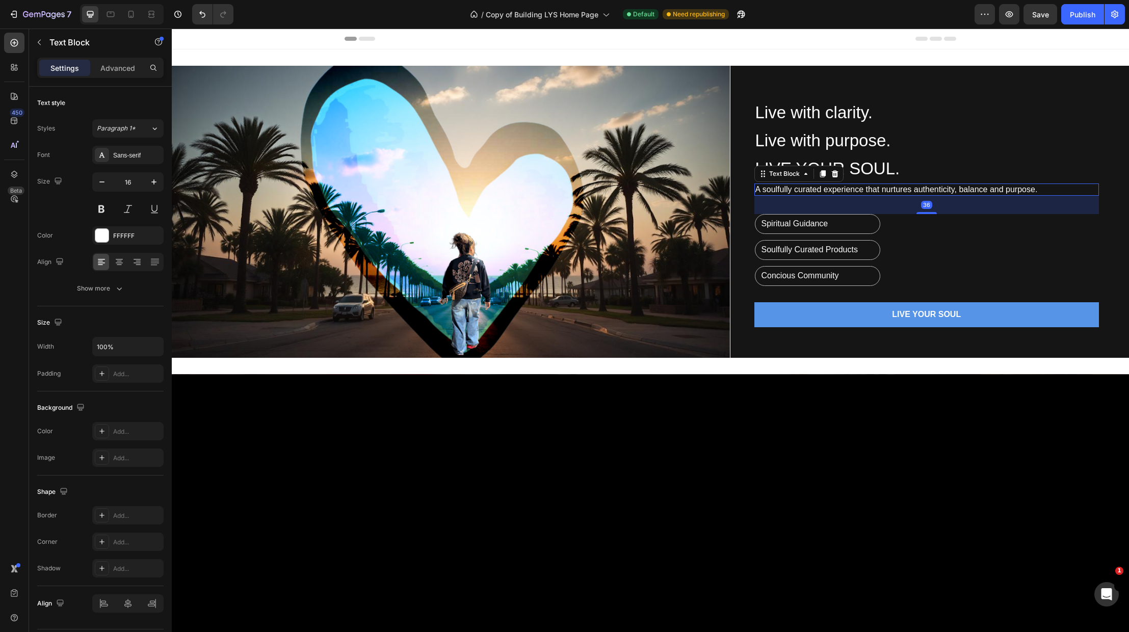
drag, startPoint x: 922, startPoint y: 212, endPoint x: 979, endPoint y: 268, distance: 80.0
click at [922, 220] on div "⁠⁠⁠⁠⁠⁠⁠ Live with clarity. Live with purpose. LIVE YOUR SOUL. Heading A soulful…" at bounding box center [926, 212] width 345 height 230
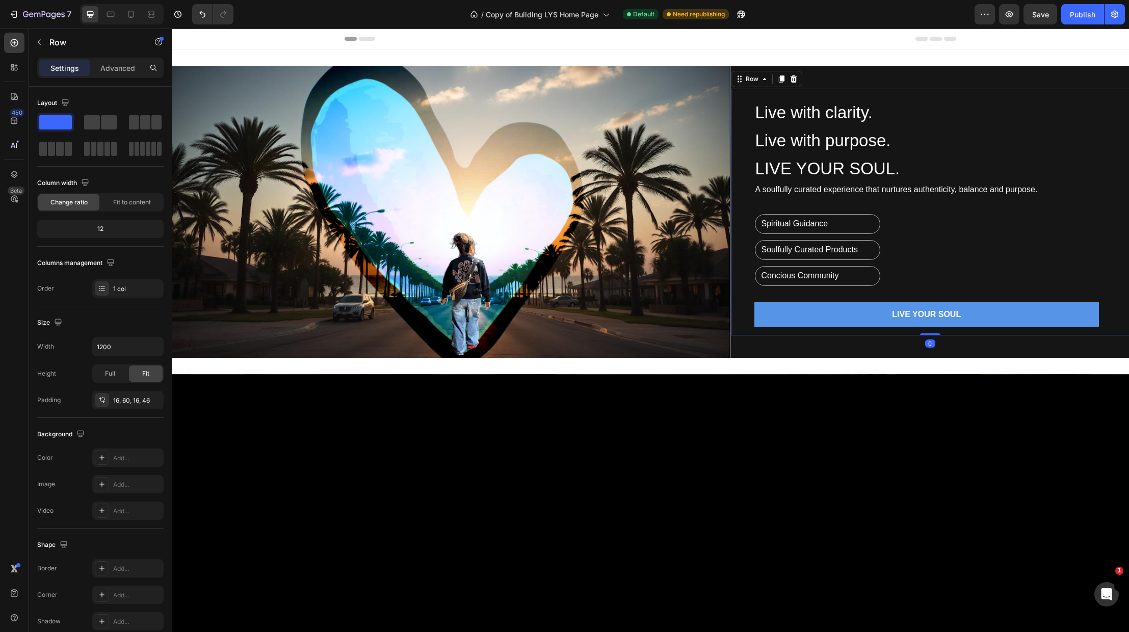
click at [979, 268] on div "⁠⁠⁠⁠⁠⁠⁠ Live with clarity. Live with purpose. LIVE YOUR SOUL. Heading A soulful…" at bounding box center [926, 212] width 345 height 230
click at [847, 164] on span "LIVE YOUR SOUL." at bounding box center [827, 168] width 145 height 19
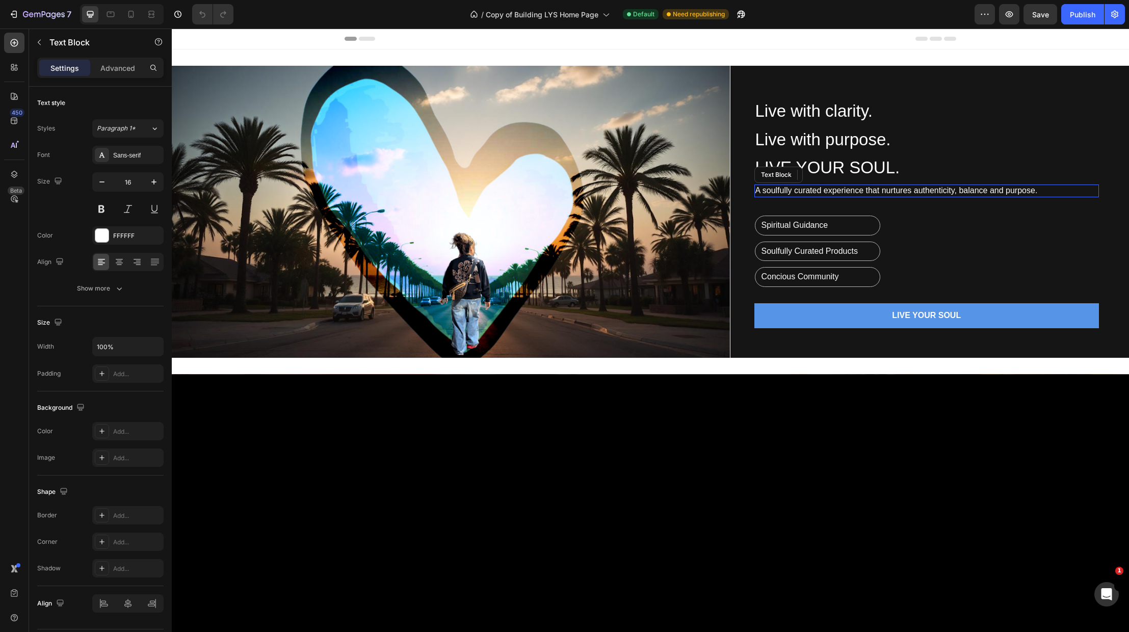
click at [914, 194] on p "A soulfully curated experience that nurtures authenticity, balance and purpose." at bounding box center [926, 190] width 343 height 11
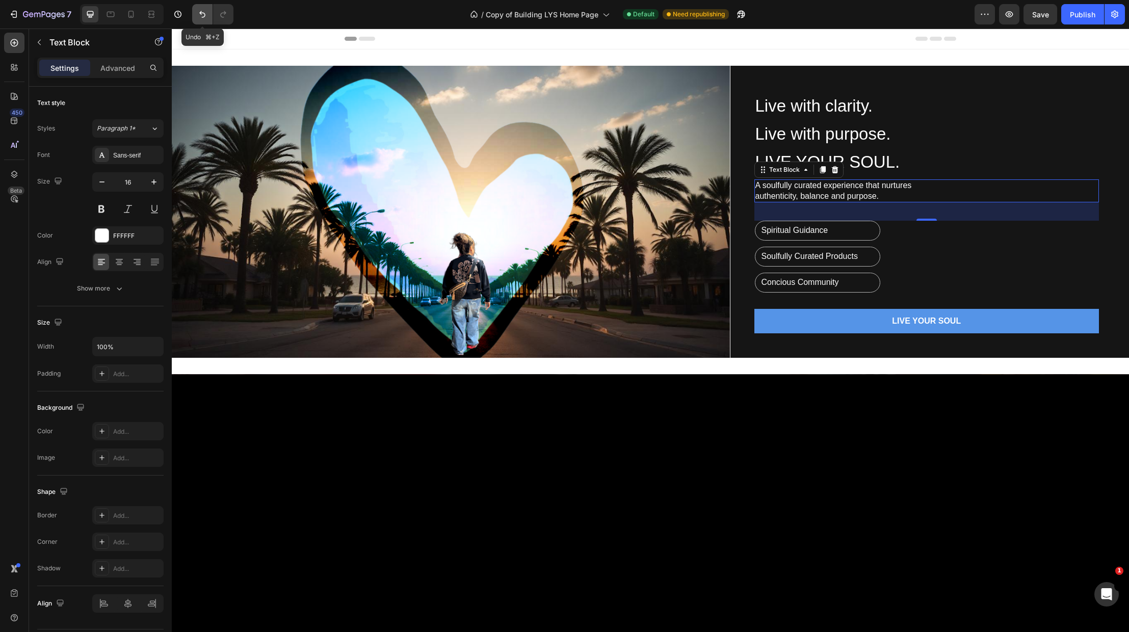
click at [206, 15] on icon "Undo/Redo" at bounding box center [202, 14] width 10 height 10
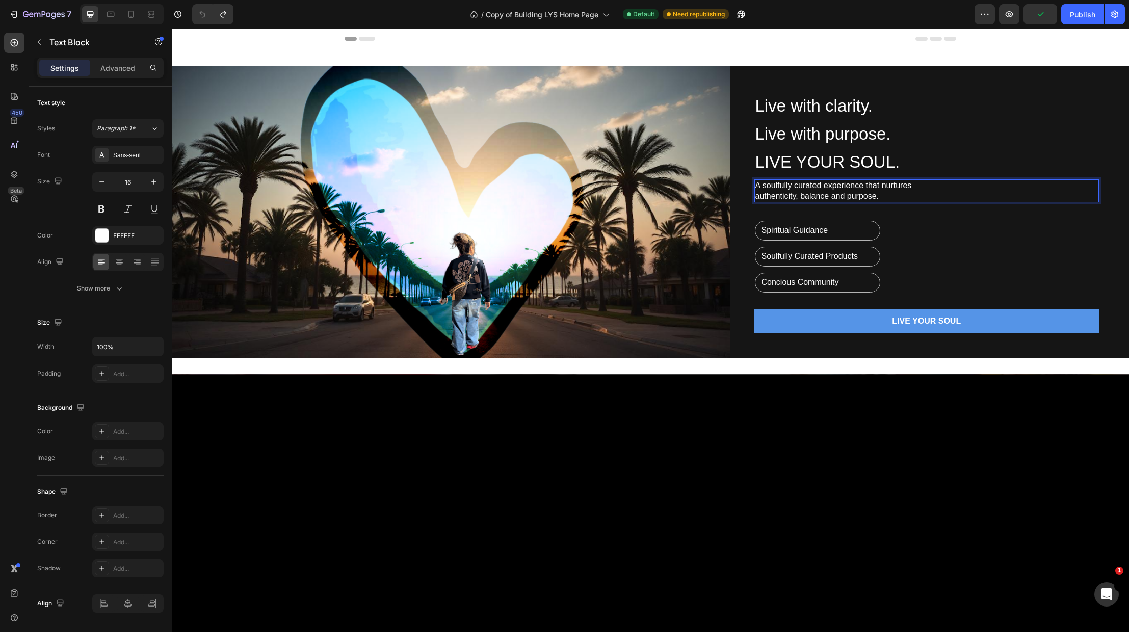
click at [757, 199] on p "authenticity, balance and purpose." at bounding box center [926, 196] width 343 height 11
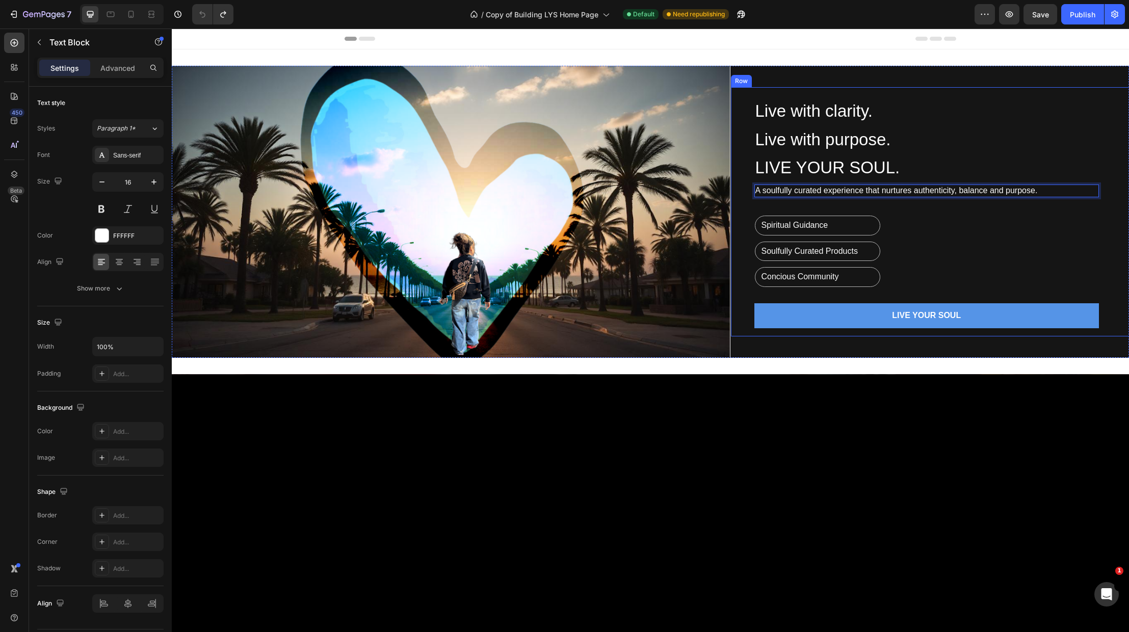
click at [1048, 265] on div "Live with clarity. Live with purpose. LIVE YOUR SOUL. Heading A soulfully curat…" at bounding box center [926, 211] width 345 height 233
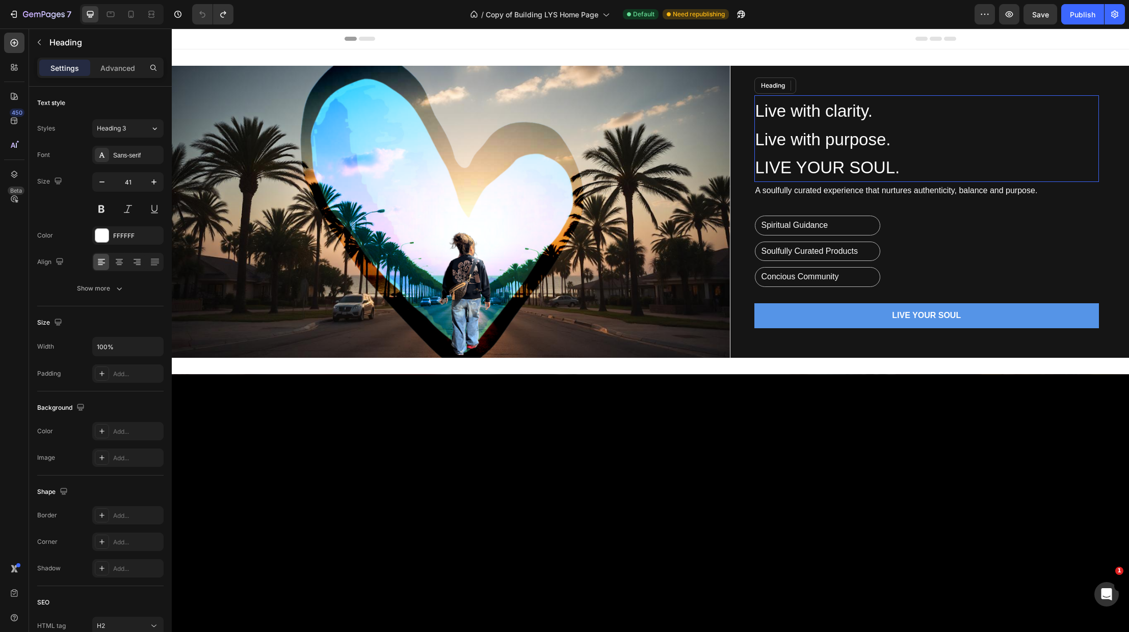
click at [758, 141] on span "Live with purpose." at bounding box center [823, 139] width 136 height 19
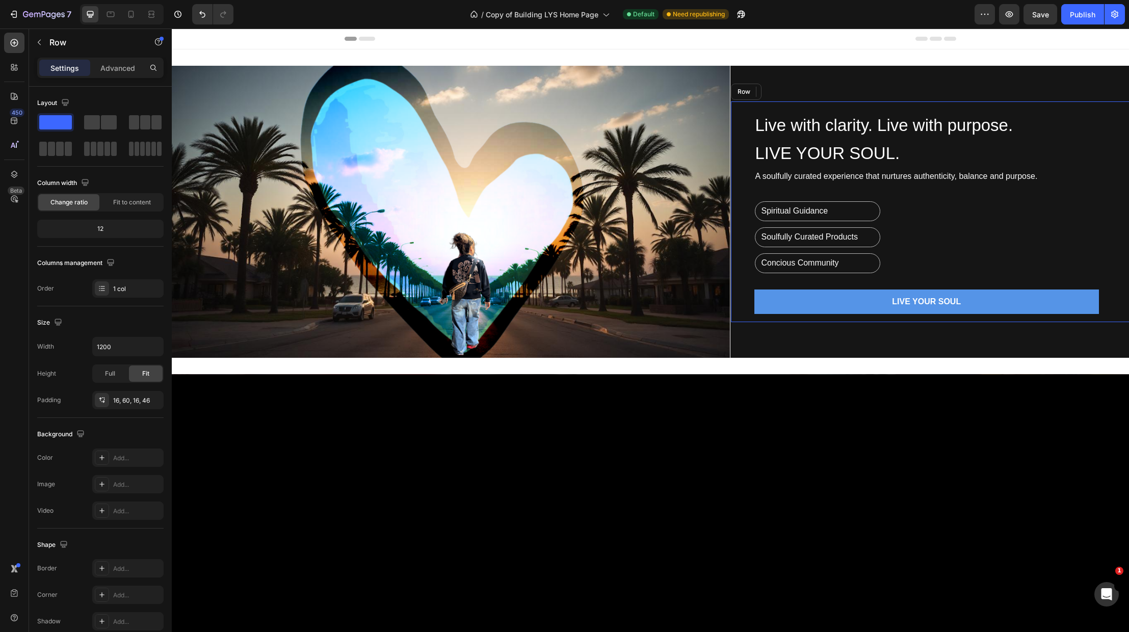
drag, startPoint x: 996, startPoint y: 263, endPoint x: 1002, endPoint y: 267, distance: 7.3
click at [996, 263] on div "⁠⁠⁠⁠⁠⁠⁠ Live with clarity. Live with purpose. LIVE YOUR SOUL. Heading 5 A soulf…" at bounding box center [926, 212] width 345 height 205
click at [1085, 16] on div "Publish" at bounding box center [1082, 14] width 25 height 11
